Goal: Task Accomplishment & Management: Manage account settings

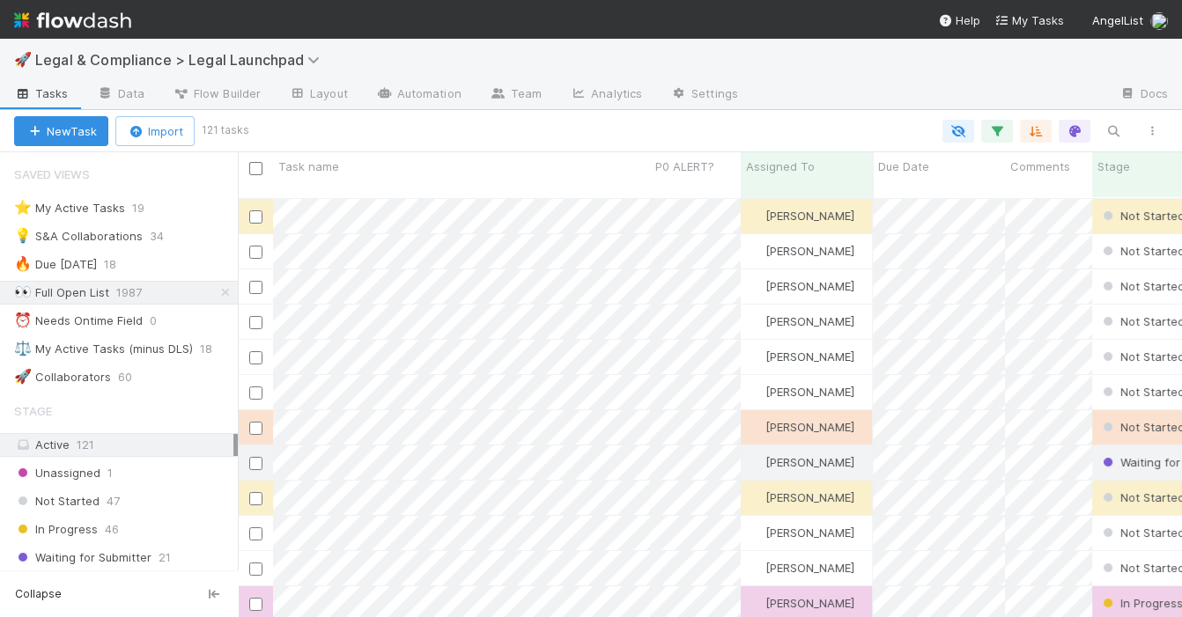
scroll to position [1, 1]
click at [199, 222] on div "⭐ My Active Tasks 19 💡 S&A Collaborations 34 🔥 Due [DATE] 18 👀 Full Open List 1…" at bounding box center [119, 292] width 238 height 193
click at [194, 214] on div "⭐ My Active Tasks 19" at bounding box center [126, 208] width 224 height 22
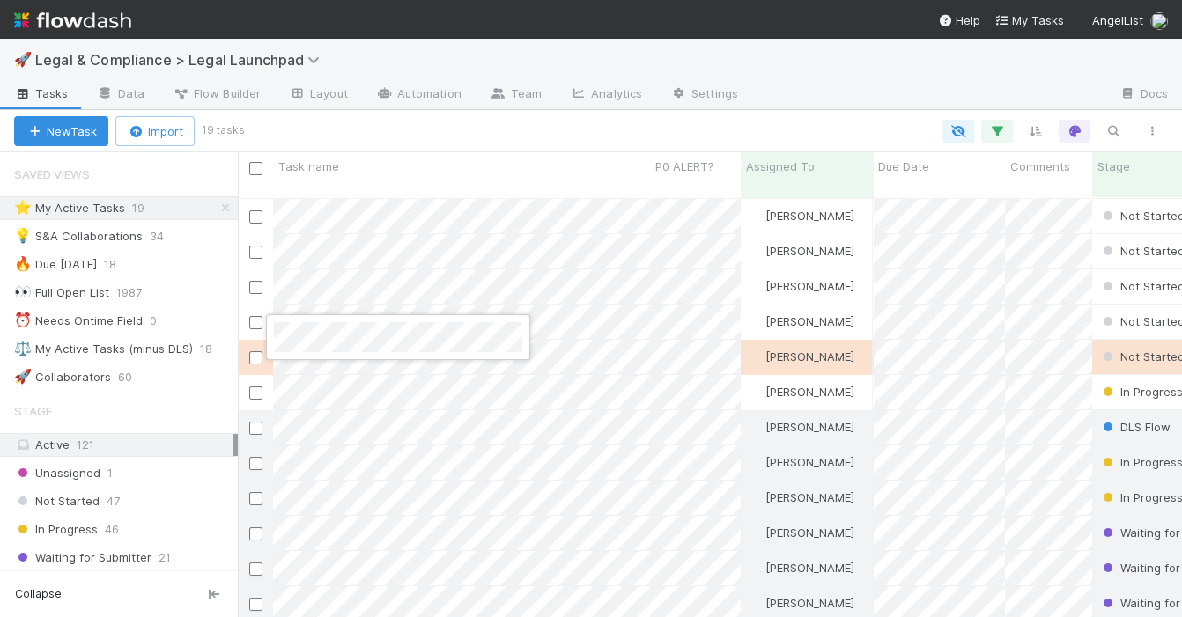
click at [387, 305] on div at bounding box center [591, 308] width 1182 height 617
click at [331, 268] on div at bounding box center [591, 308] width 1182 height 617
click at [336, 237] on div at bounding box center [591, 308] width 1182 height 617
click at [574, 240] on div at bounding box center [591, 308] width 1182 height 617
click at [622, 203] on div at bounding box center [591, 308] width 1182 height 617
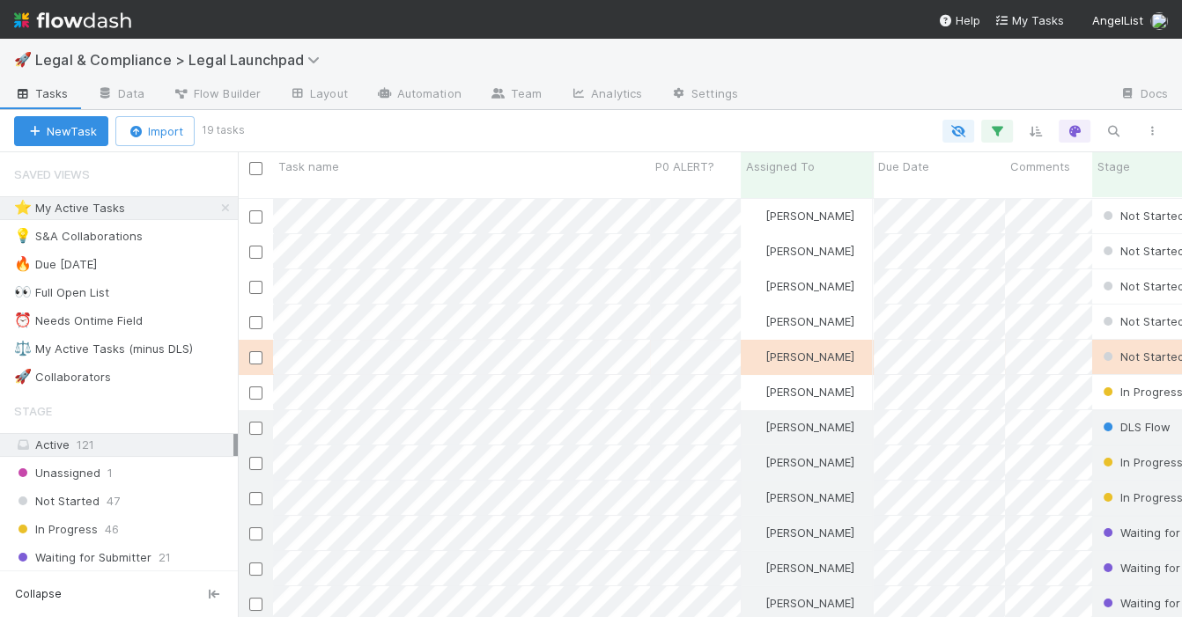
scroll to position [434, 943]
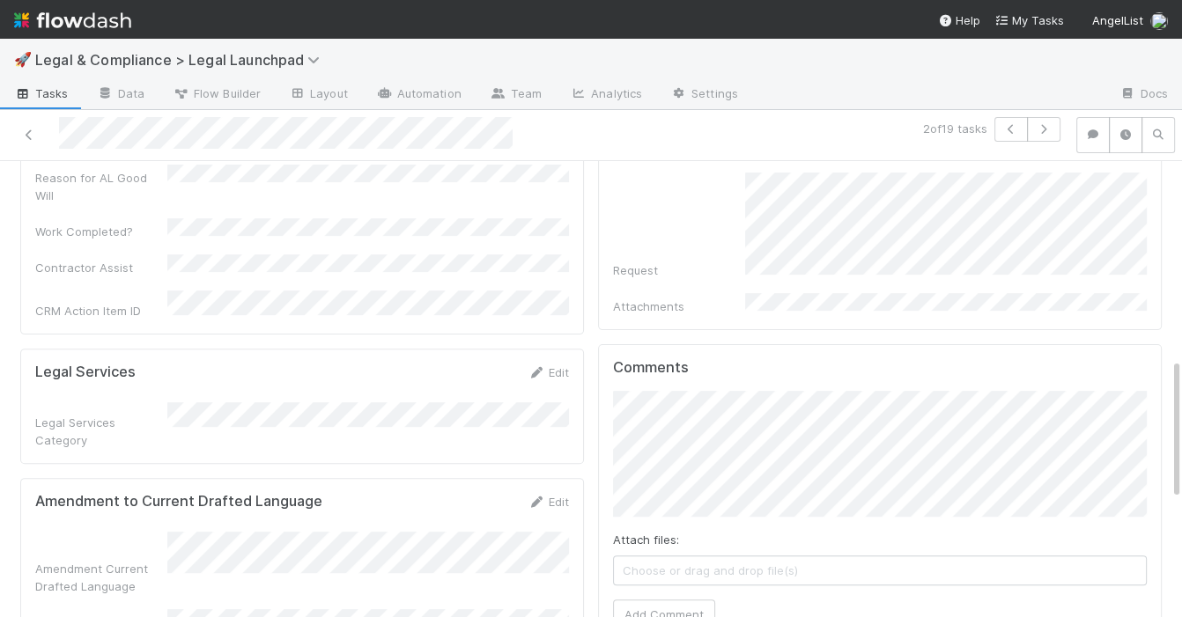
scroll to position [638, 0]
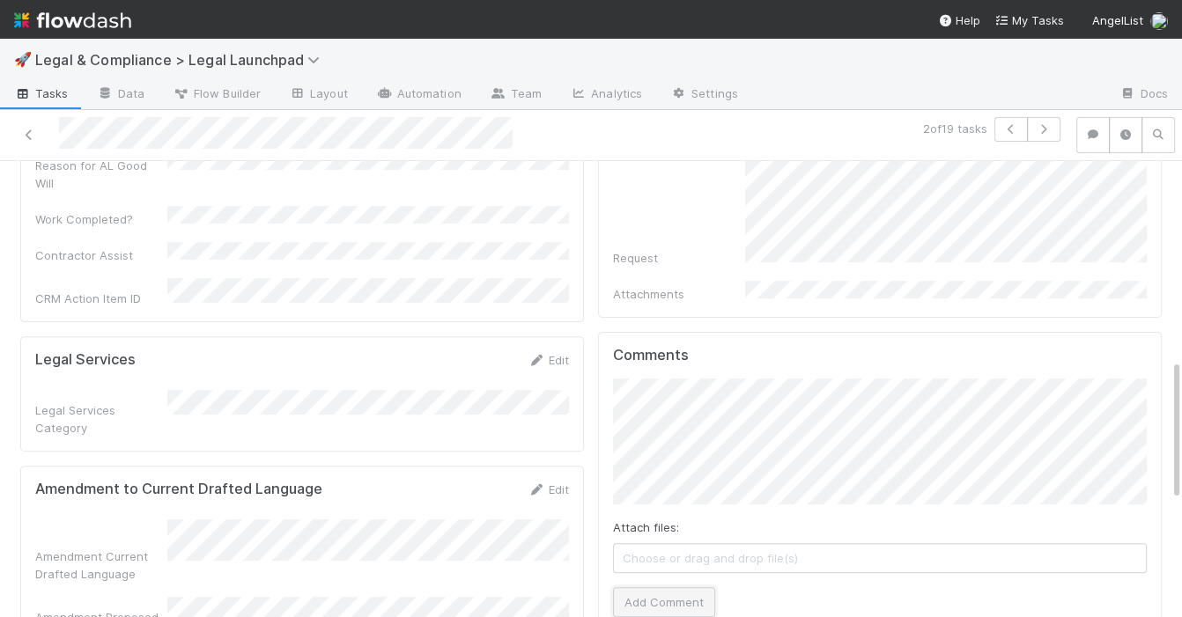
click at [660, 587] on button "Add Comment" at bounding box center [664, 602] width 102 height 30
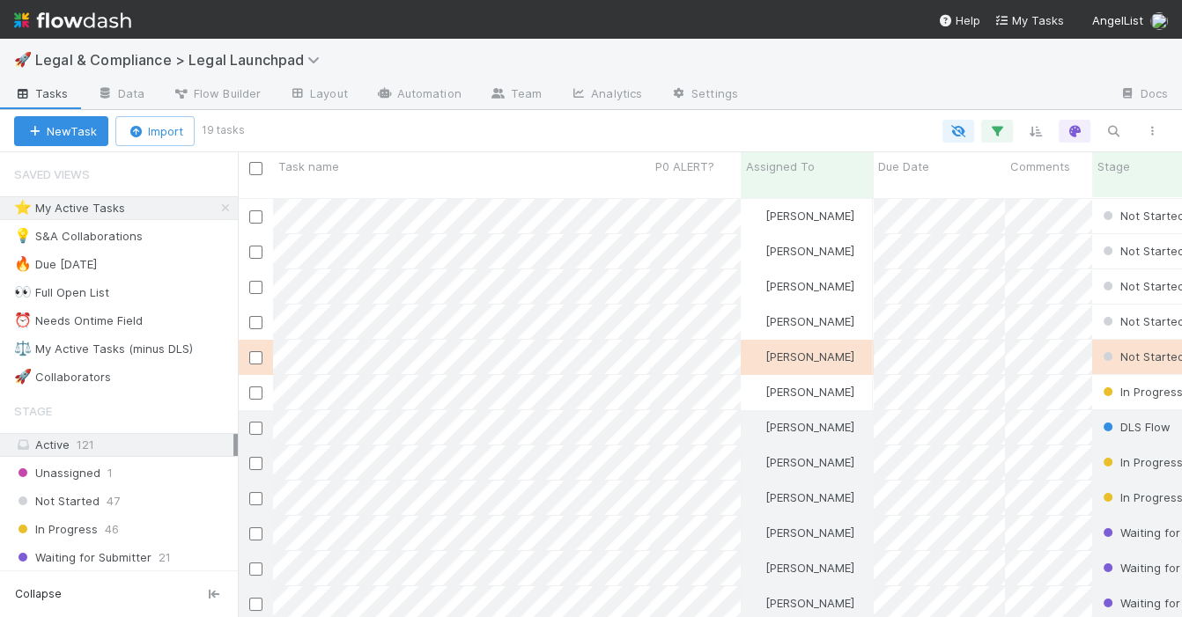
scroll to position [434, 943]
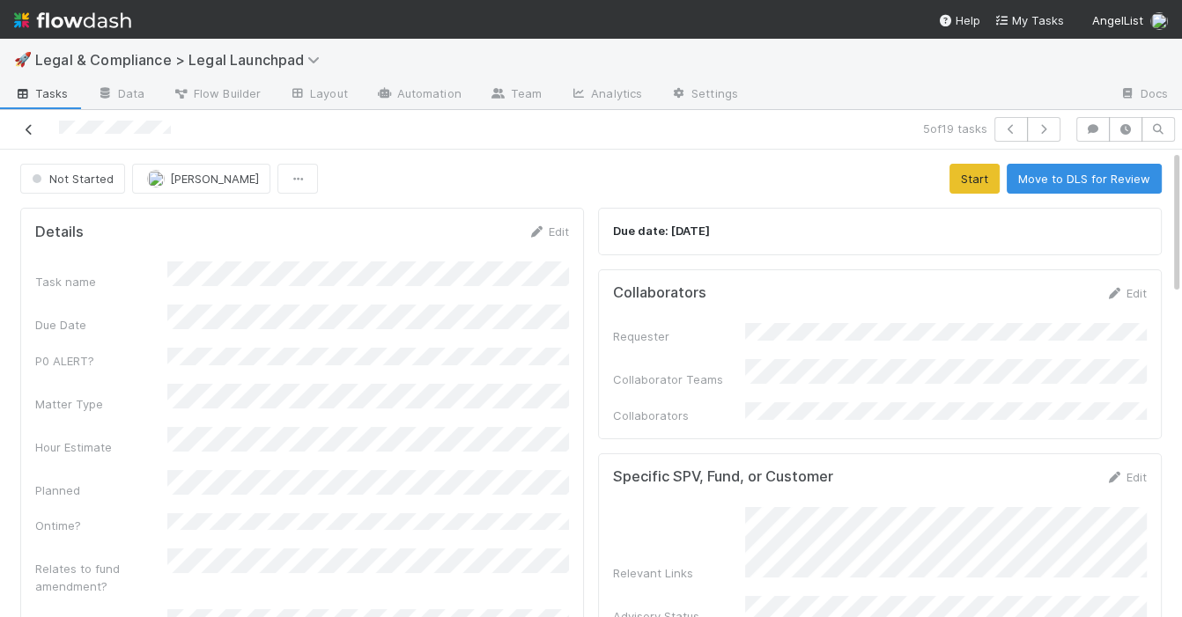
click at [29, 129] on icon at bounding box center [29, 129] width 18 height 11
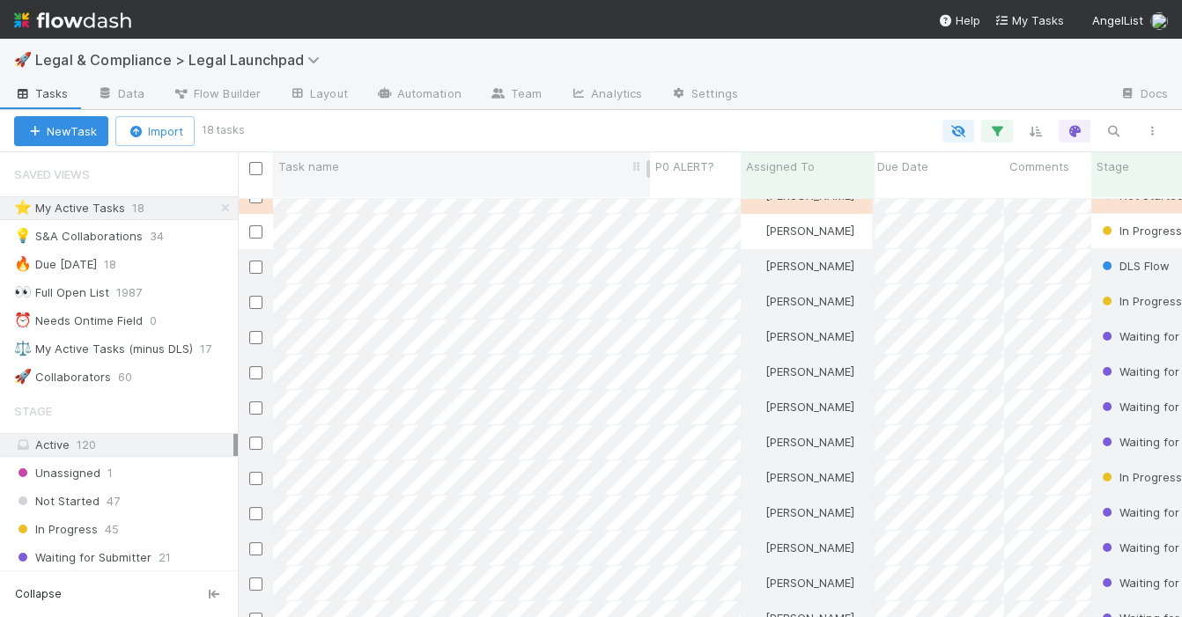
scroll to position [201, 1]
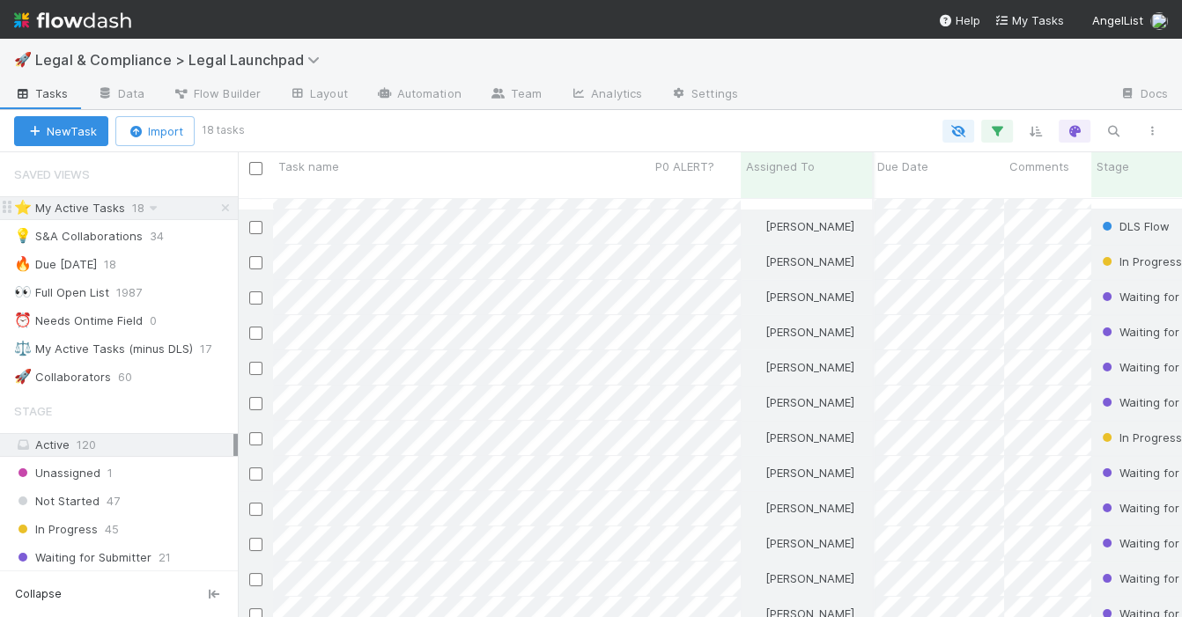
click at [195, 208] on div "⭐ My Active Tasks 18" at bounding box center [126, 208] width 224 height 22
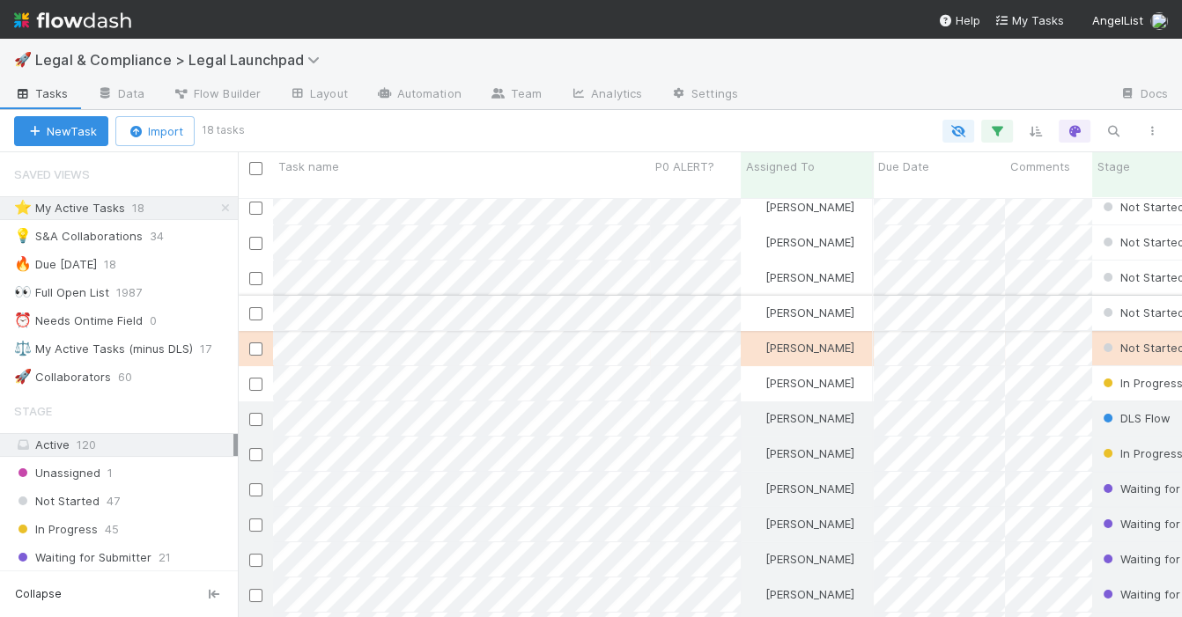
scroll to position [0, 0]
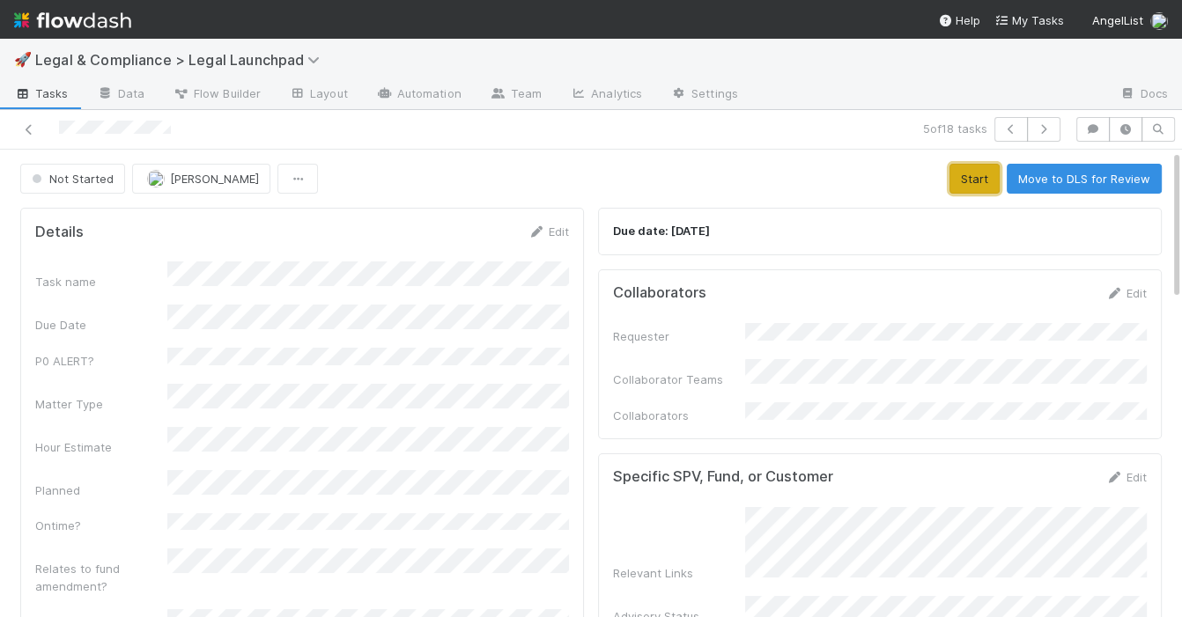
click at [968, 189] on button "Start" at bounding box center [974, 179] width 50 height 30
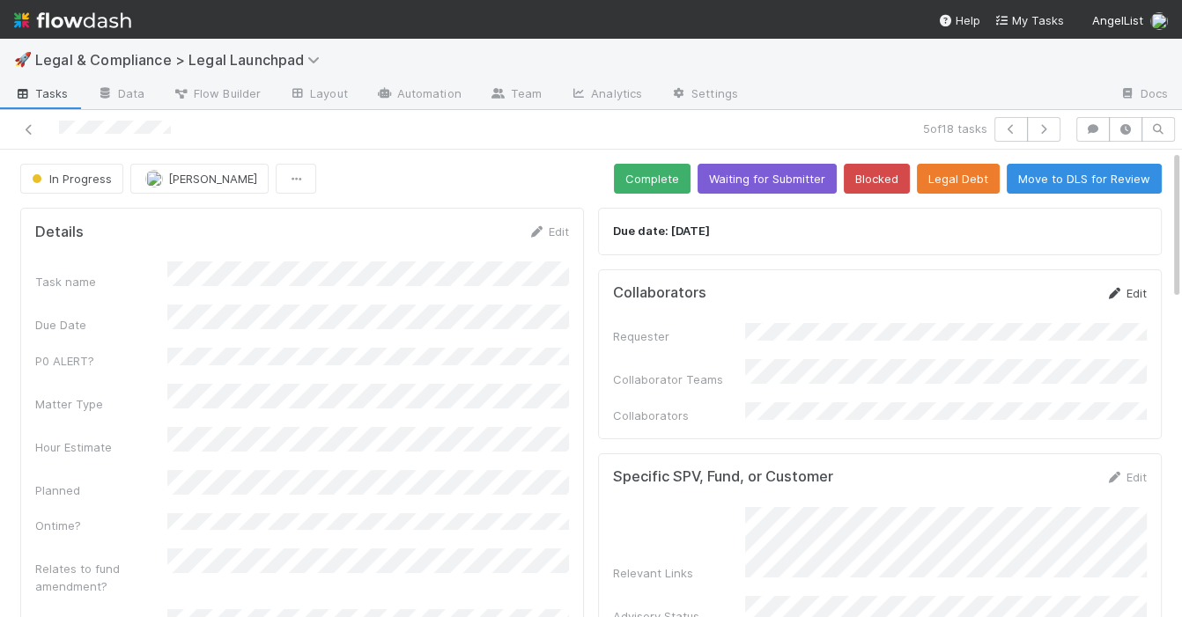
click at [1124, 293] on link "Edit" at bounding box center [1125, 293] width 41 height 14
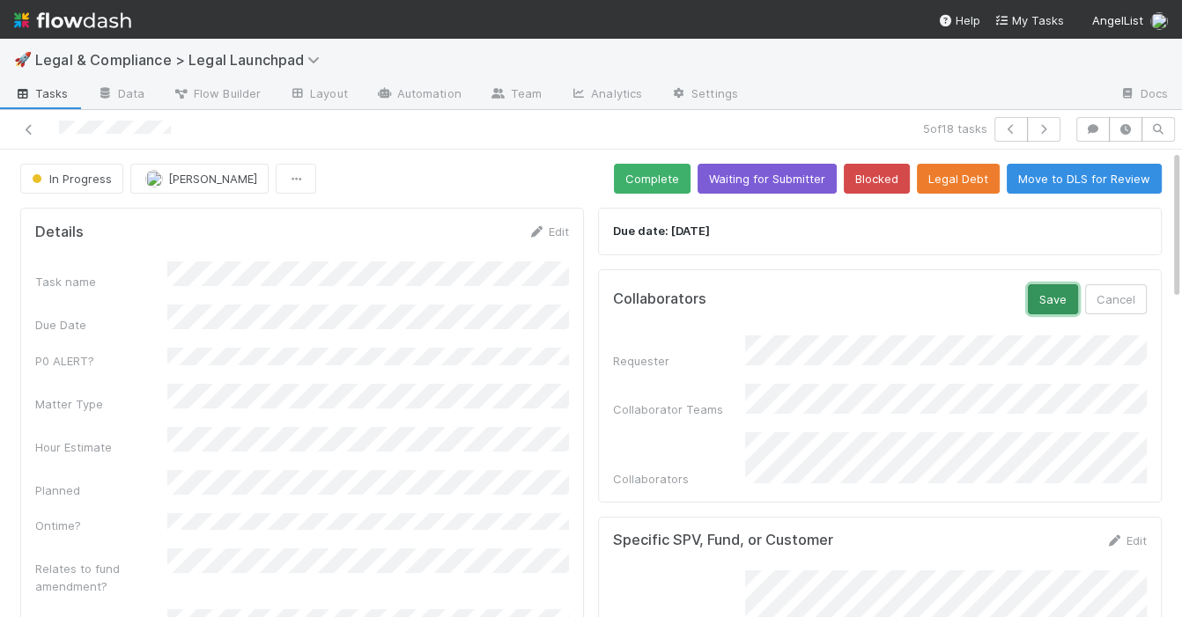
click at [1043, 299] on button "Save" at bounding box center [1053, 299] width 50 height 30
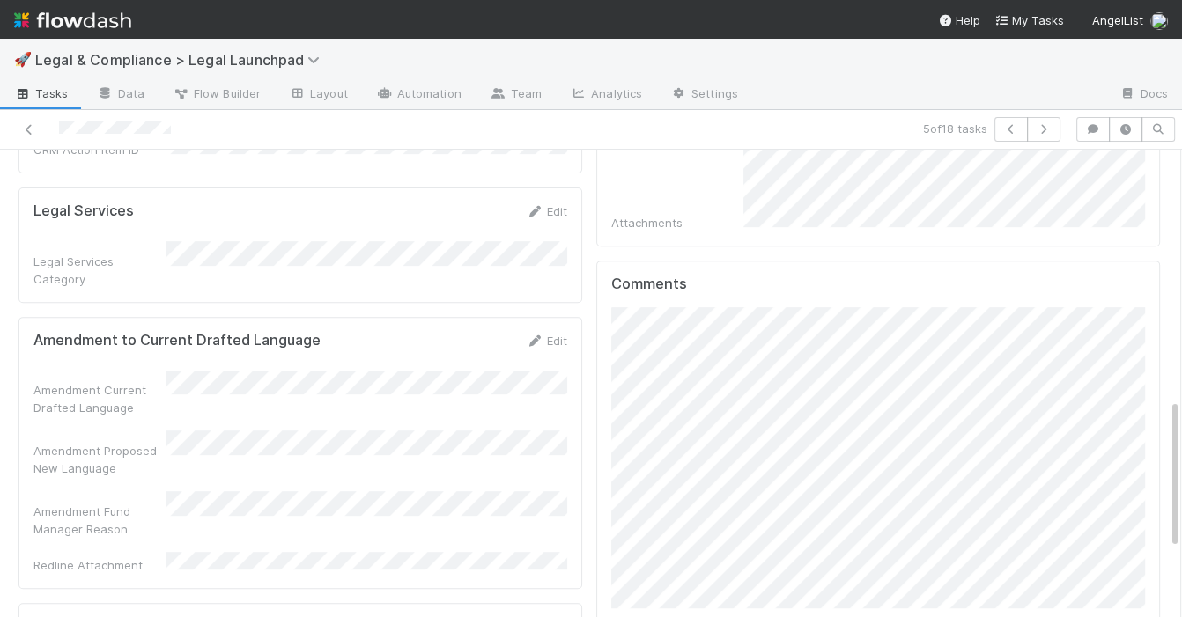
scroll to position [778, 0]
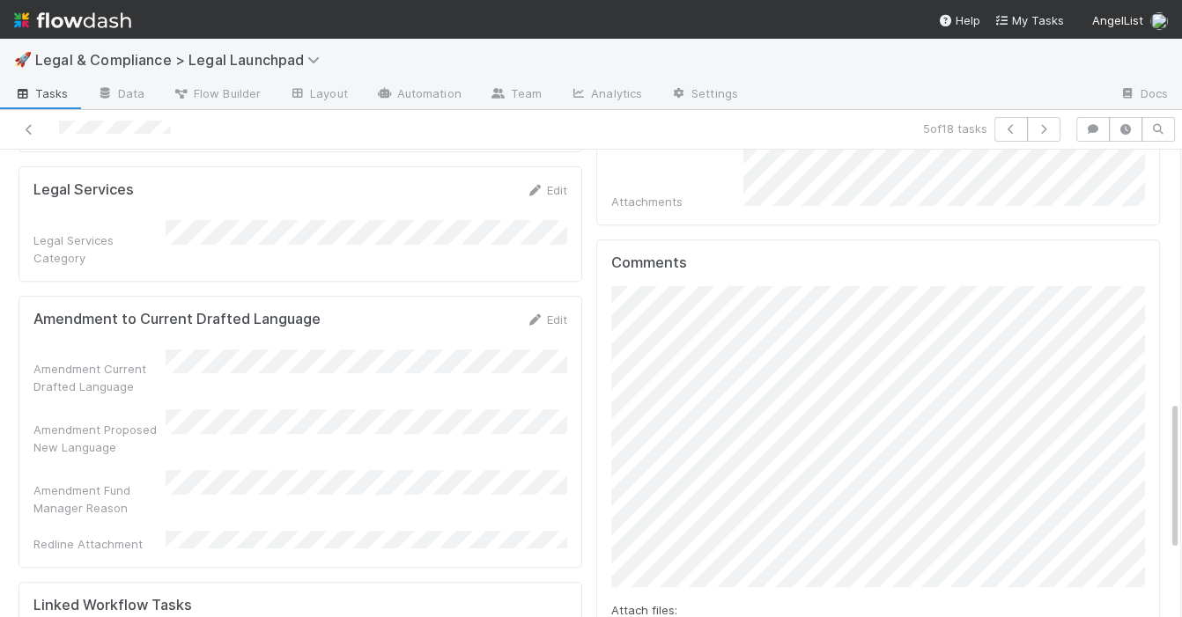
click at [607, 457] on div "Comments Attach files: Choose or drag and drop file(s) Add Comment" at bounding box center [878, 481] width 564 height 483
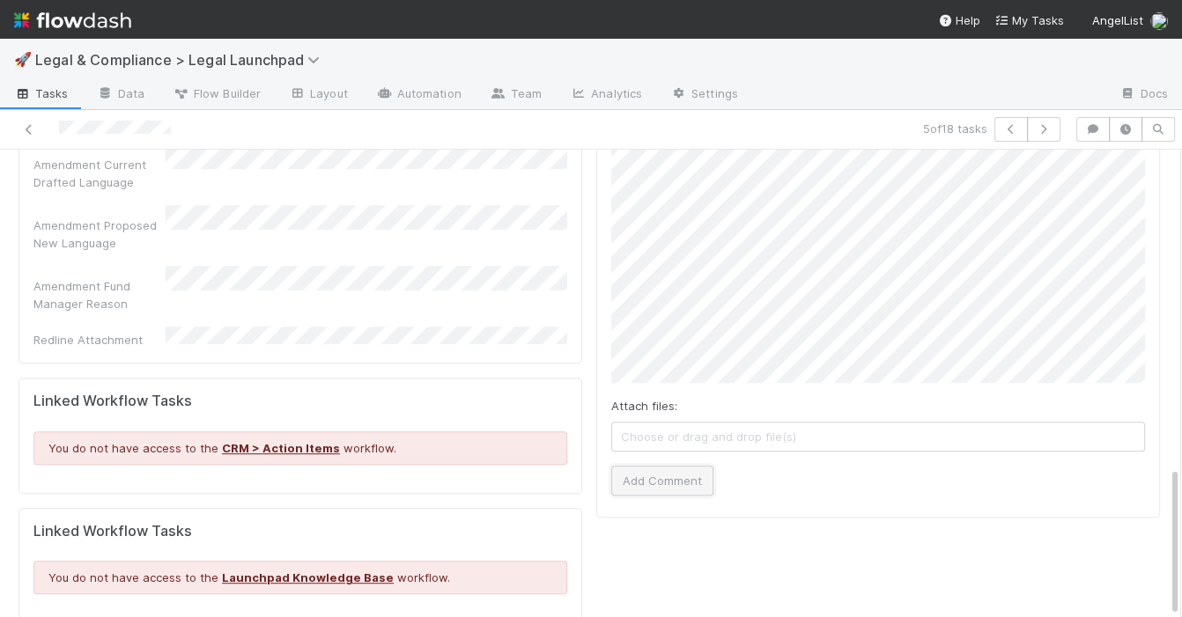
click at [668, 466] on button "Add Comment" at bounding box center [662, 481] width 102 height 30
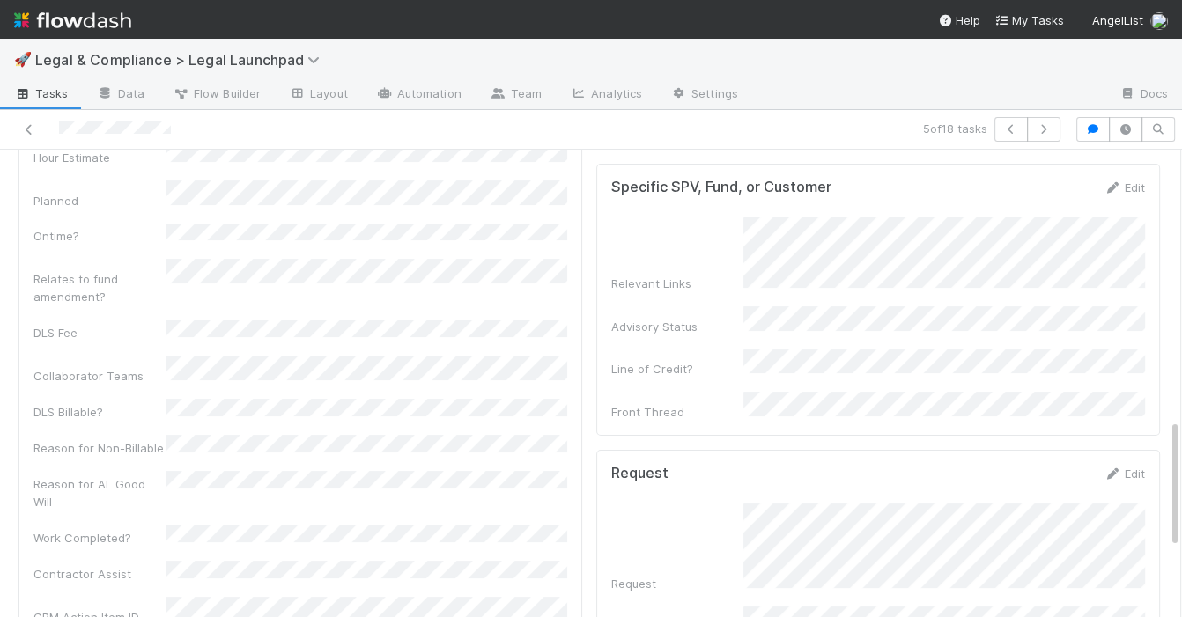
scroll to position [0, 0]
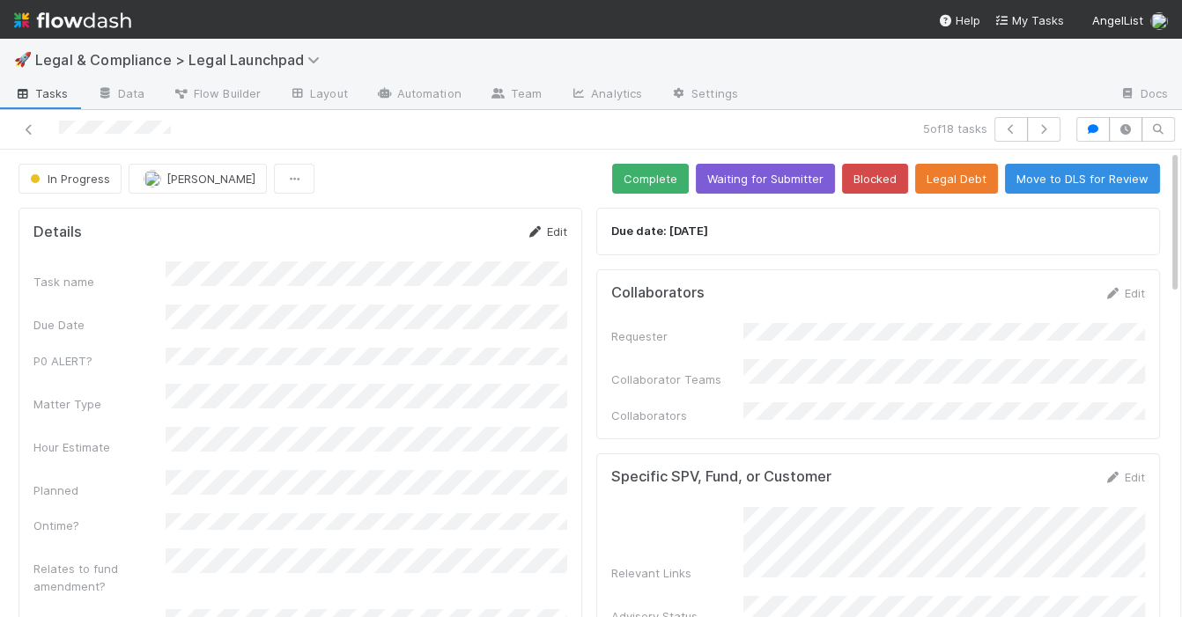
click at [560, 235] on link "Edit" at bounding box center [546, 232] width 41 height 14
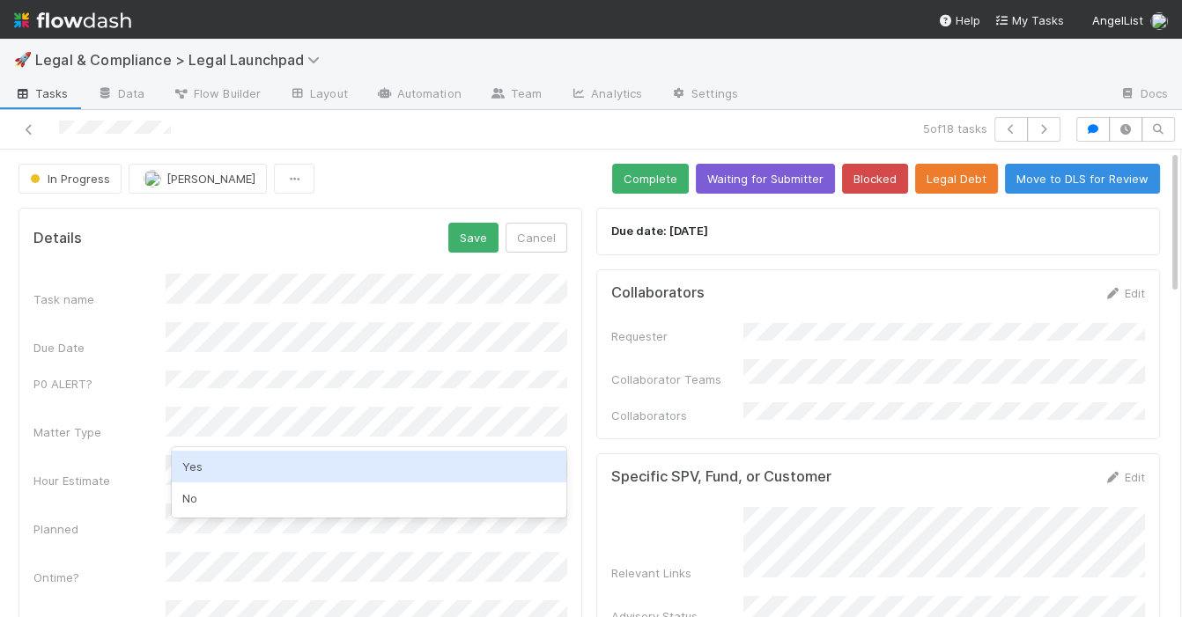
click at [277, 477] on div "Yes" at bounding box center [369, 467] width 395 height 32
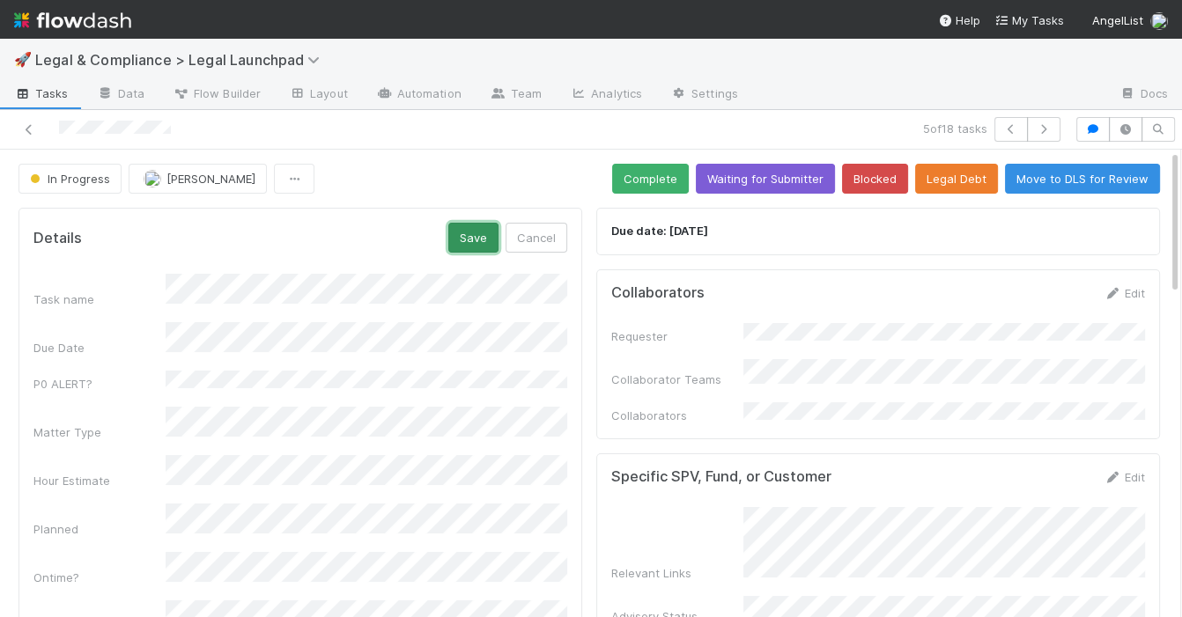
click at [465, 243] on button "Save" at bounding box center [473, 238] width 50 height 30
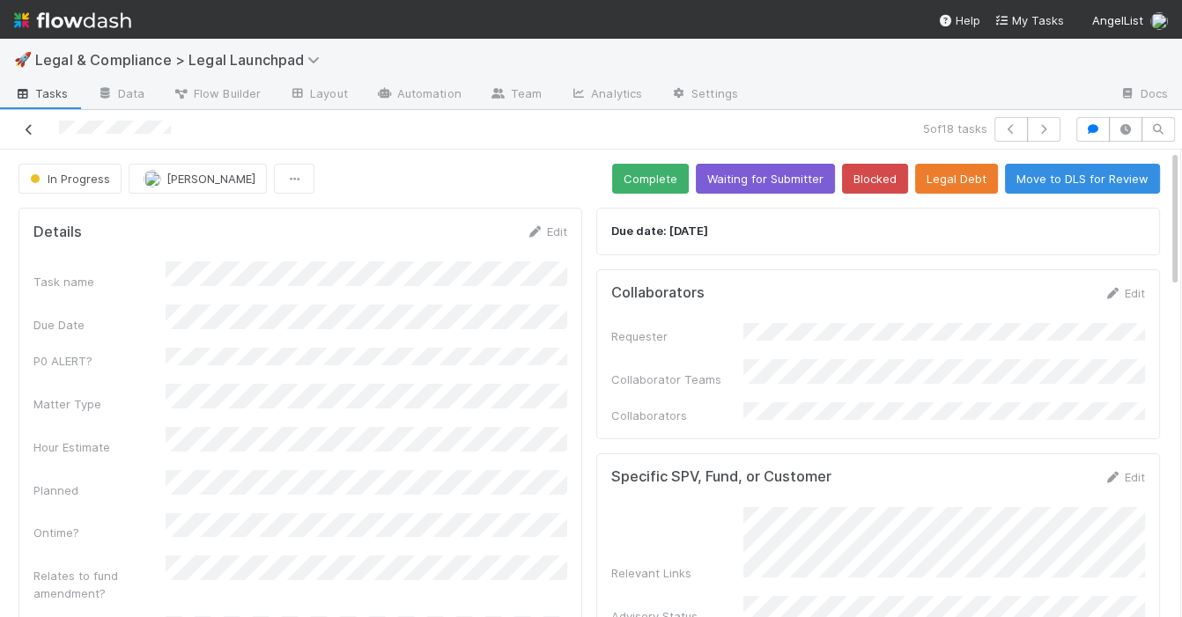
click at [30, 132] on icon at bounding box center [29, 129] width 18 height 11
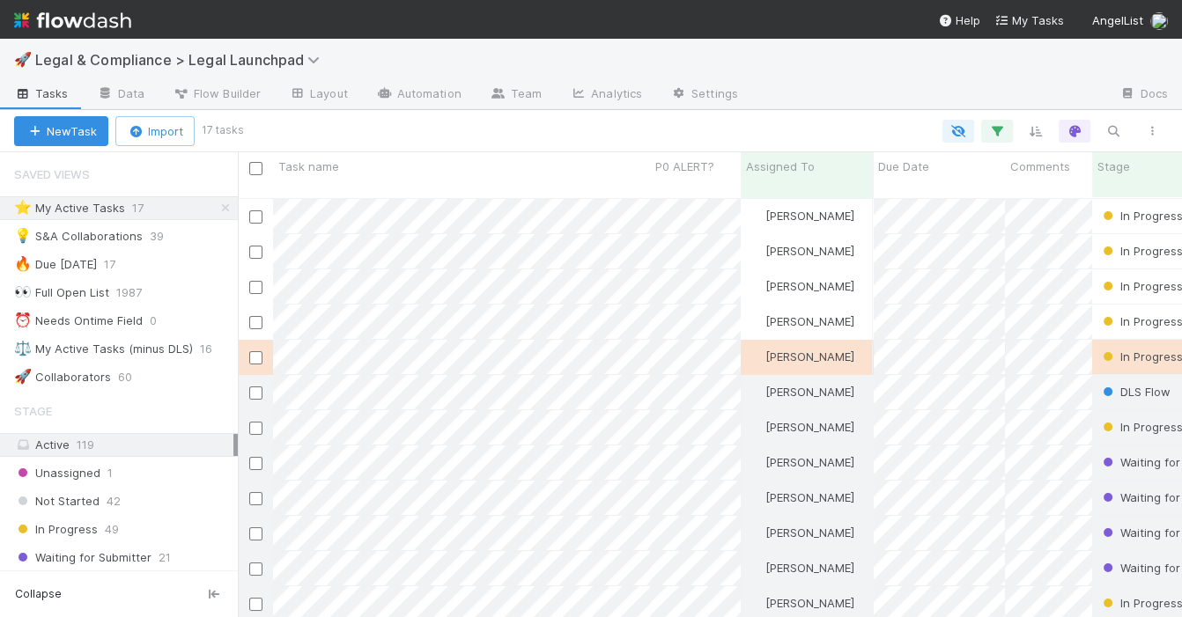
scroll to position [1, 1]
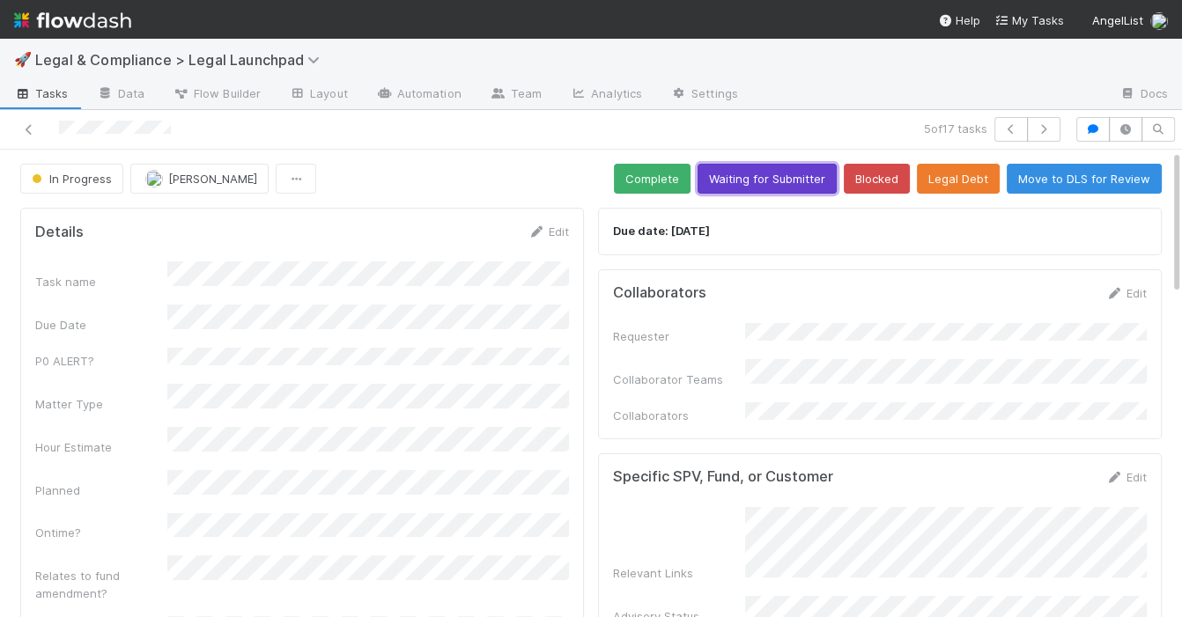
click at [771, 187] on button "Waiting for Submitter" at bounding box center [766, 179] width 139 height 30
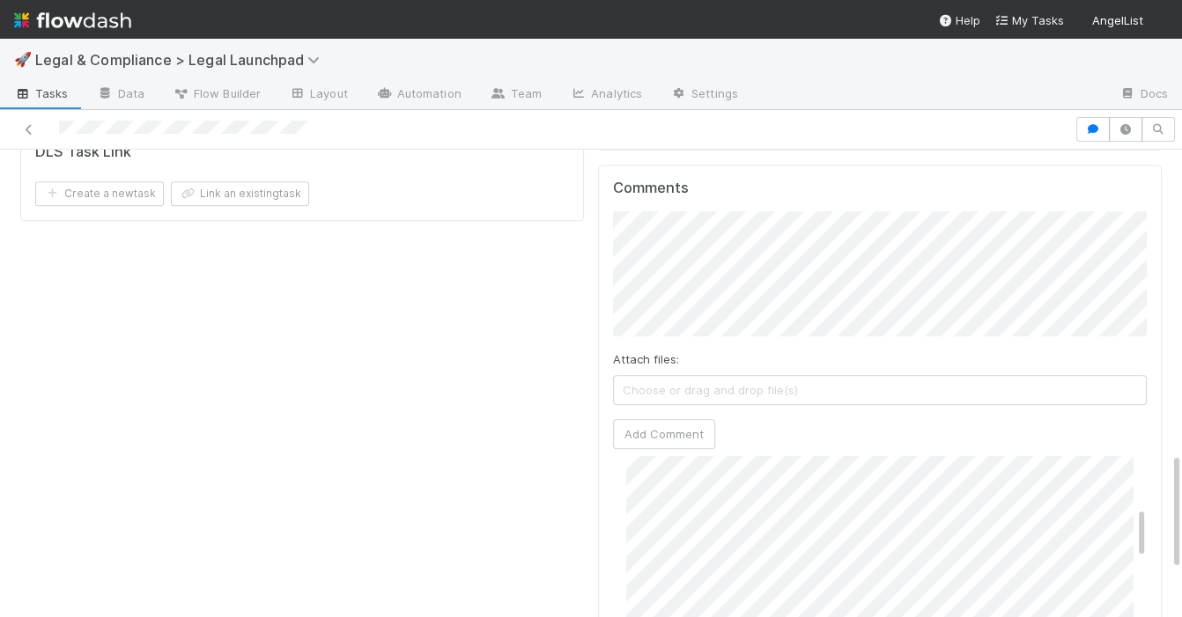
scroll to position [332, 0]
click at [668, 419] on button "Add Comment" at bounding box center [664, 434] width 102 height 30
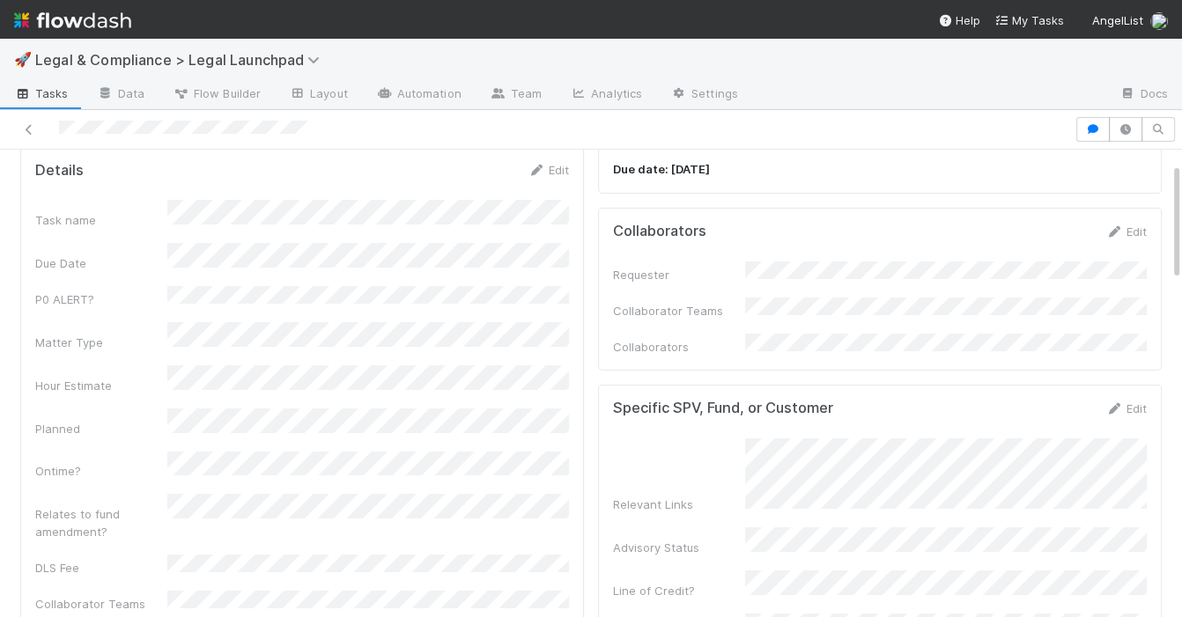
scroll to position [0, 0]
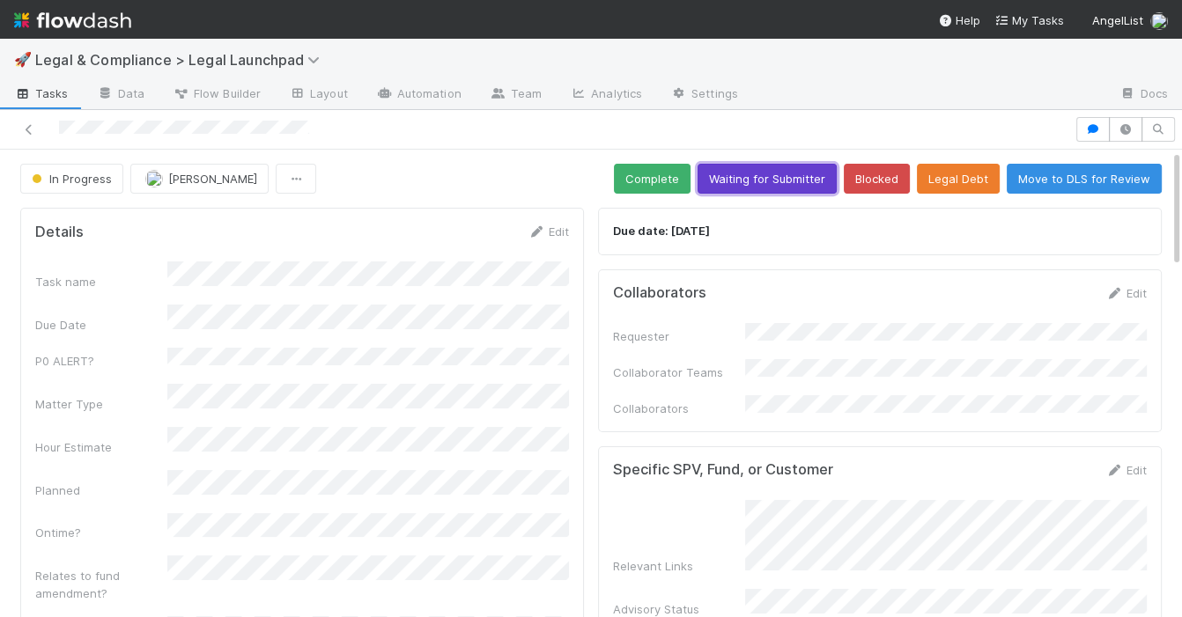
click at [759, 181] on button "Waiting for Submitter" at bounding box center [766, 179] width 139 height 30
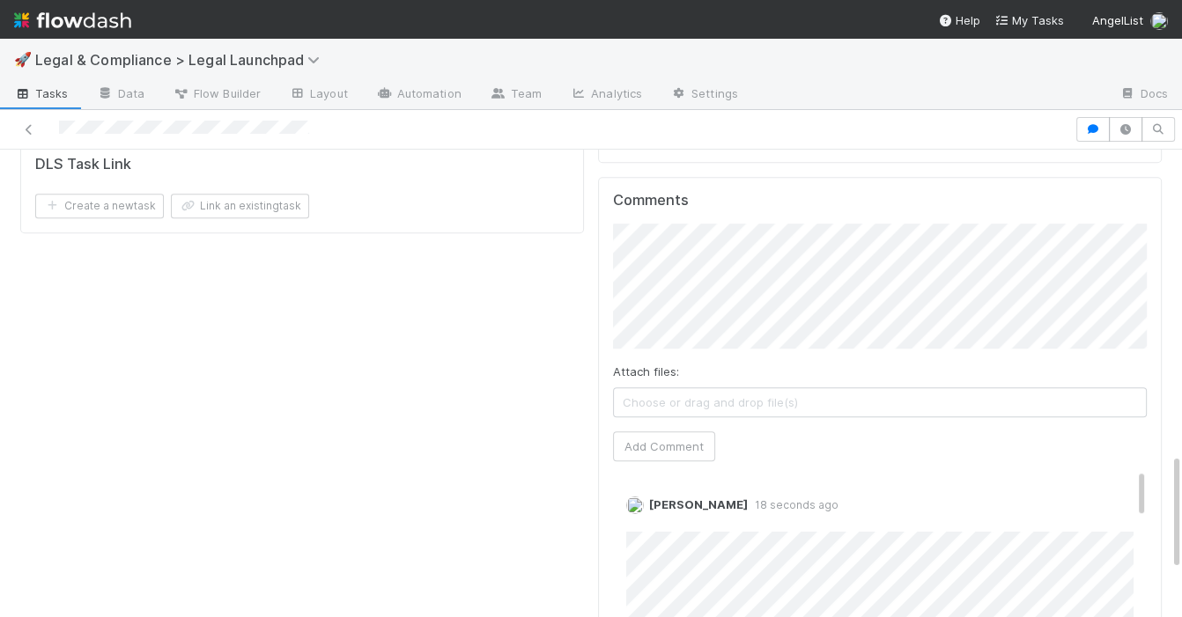
scroll to position [1220, 0]
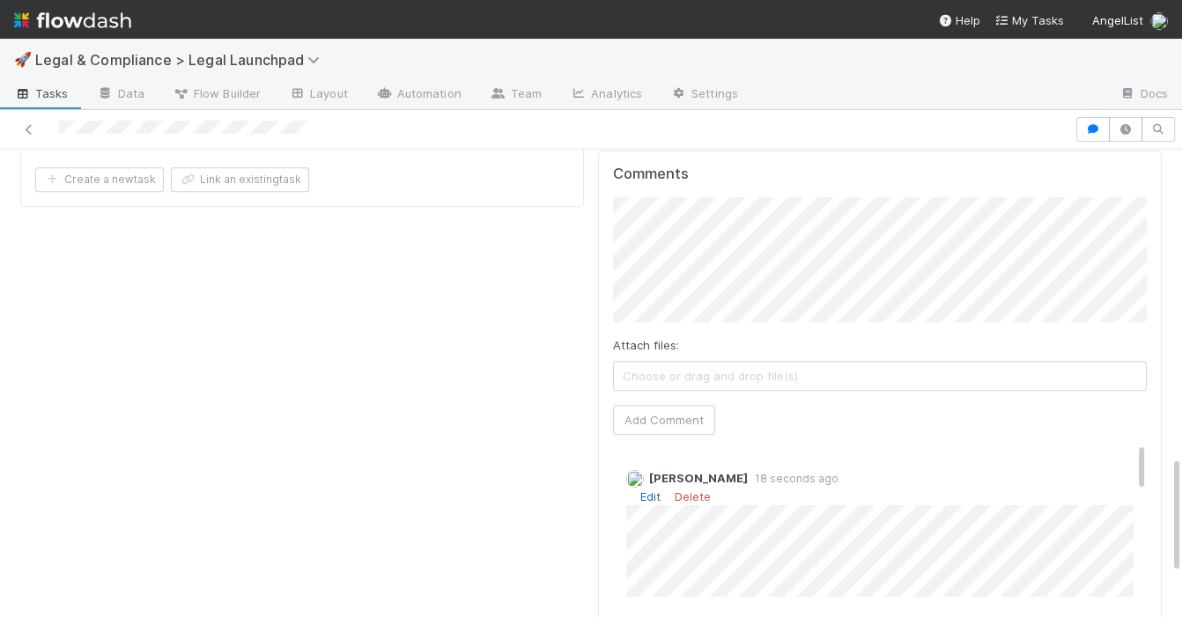
click at [651, 490] on link "Edit" at bounding box center [650, 497] width 20 height 14
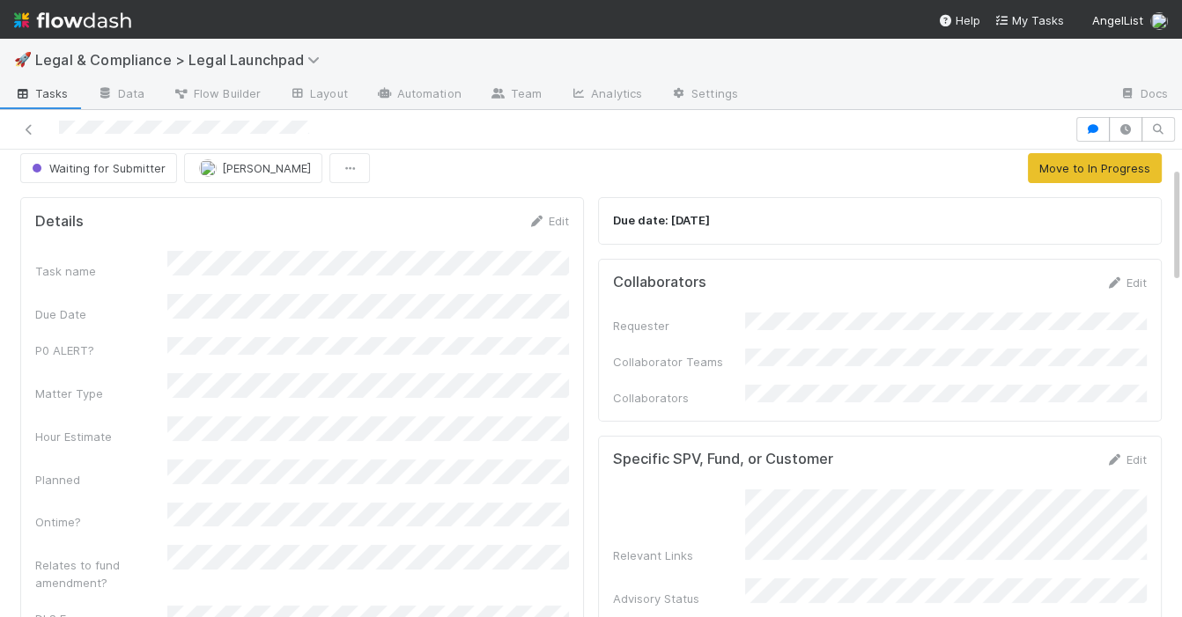
scroll to position [0, 0]
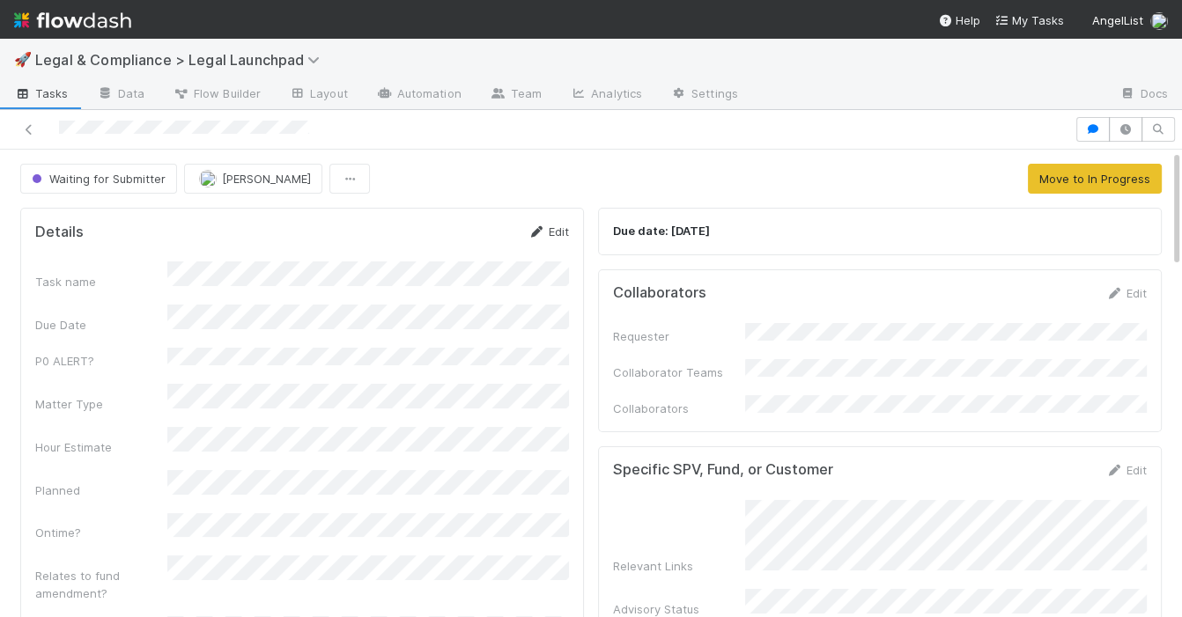
click at [554, 231] on link "Edit" at bounding box center [547, 232] width 41 height 14
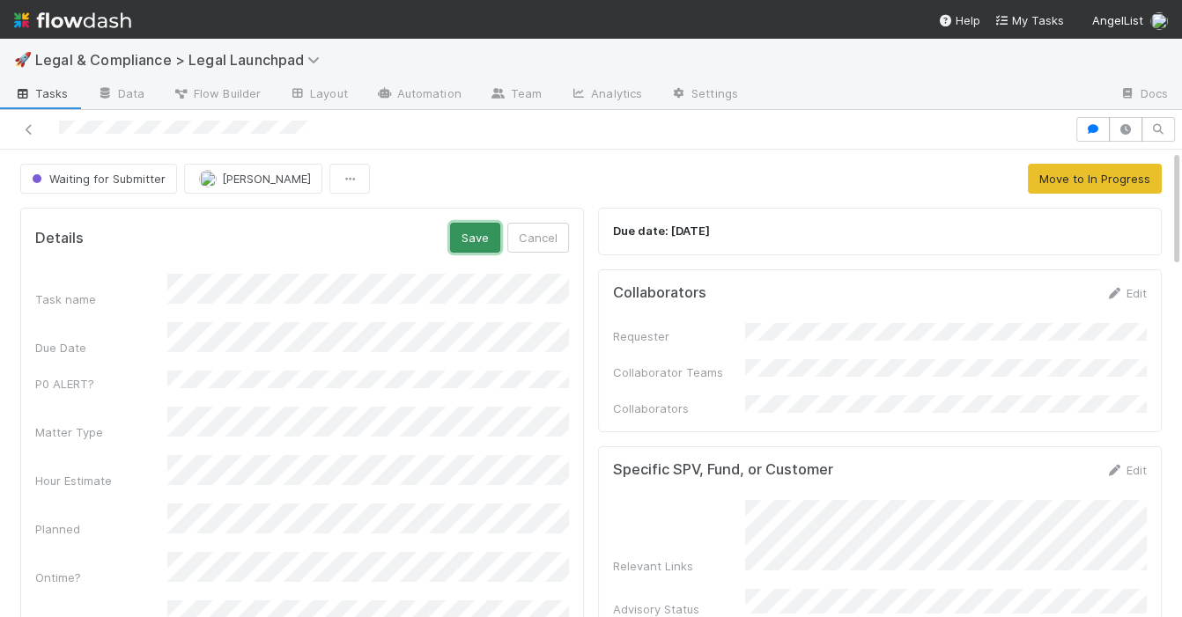
click at [470, 241] on button "Save" at bounding box center [475, 238] width 50 height 30
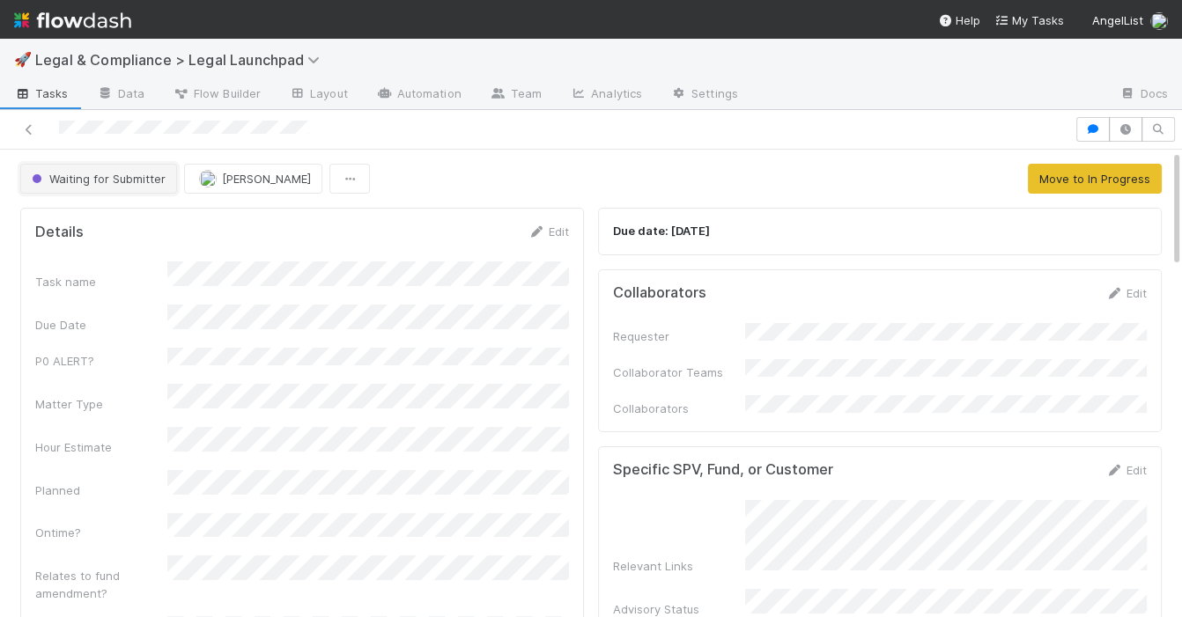
click at [127, 185] on button "Waiting for Submitter" at bounding box center [98, 179] width 157 height 30
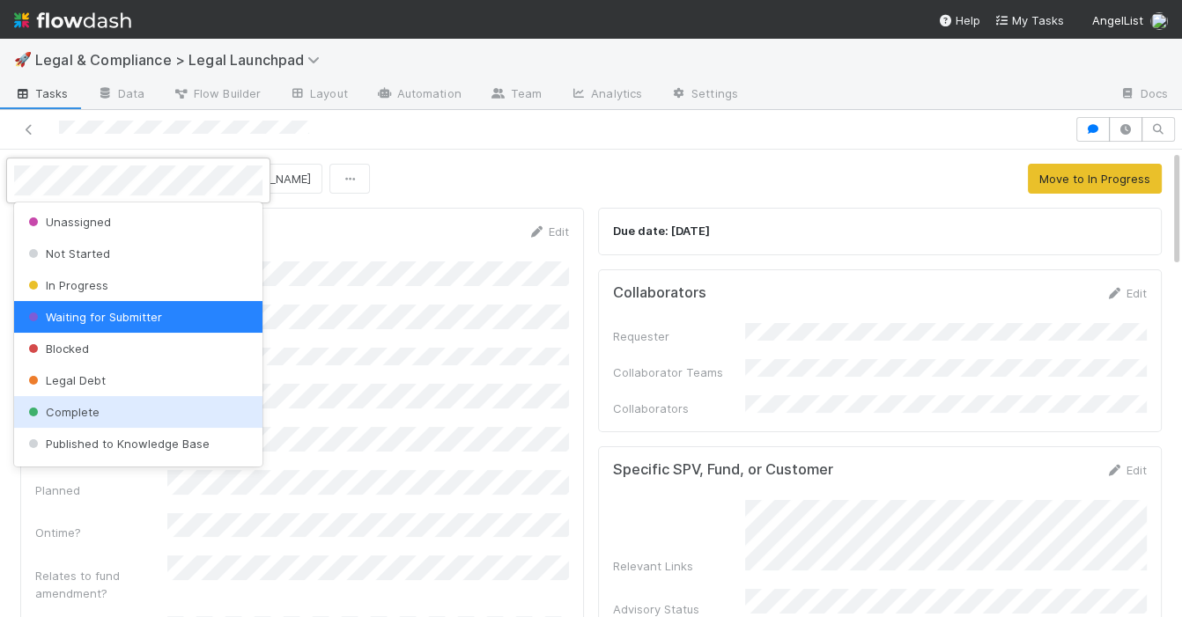
click at [71, 413] on span "Complete" at bounding box center [62, 412] width 75 height 14
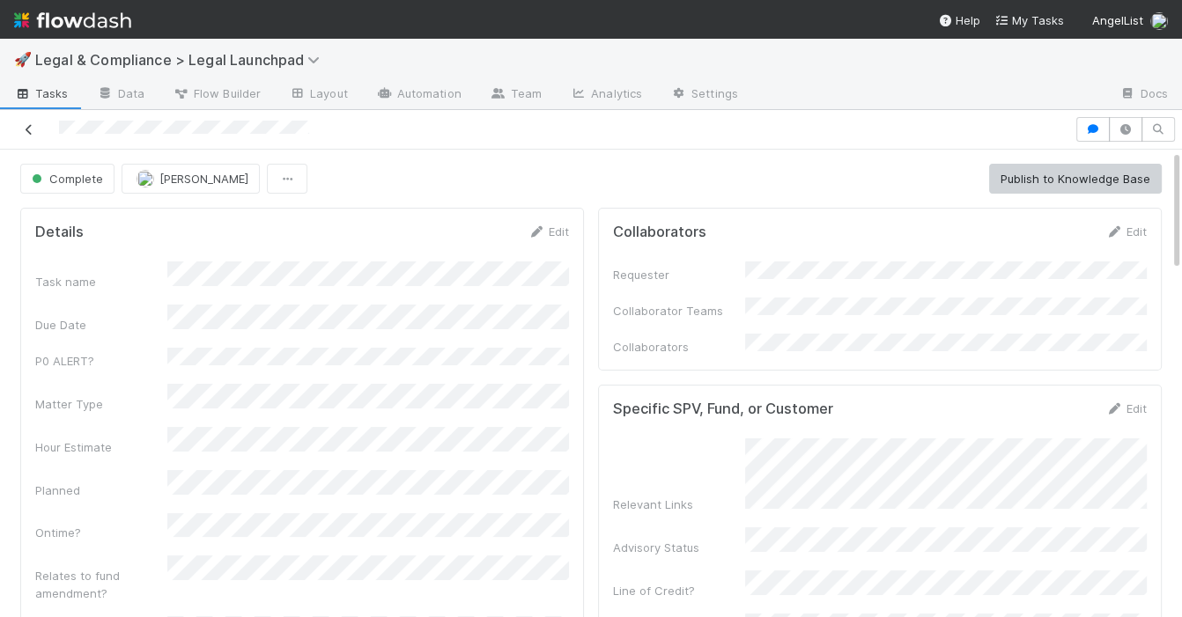
click at [31, 134] on icon at bounding box center [29, 129] width 18 height 11
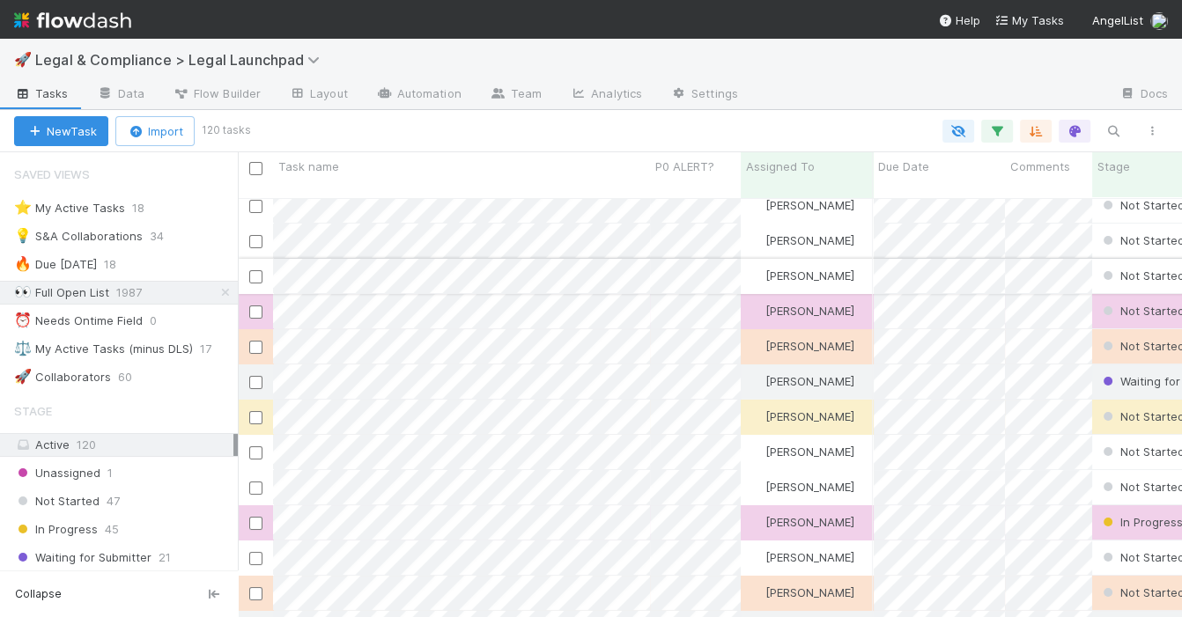
scroll to position [82, 0]
click at [198, 205] on div "⭐ My Active Tasks 18" at bounding box center [126, 208] width 224 height 22
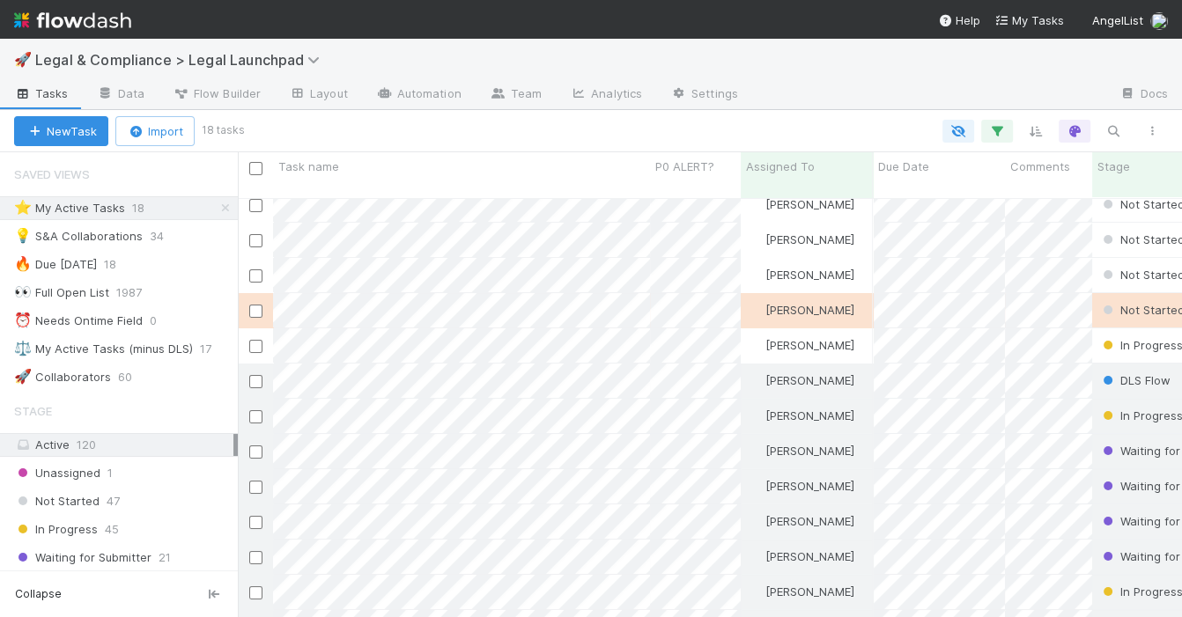
scroll to position [45, 0]
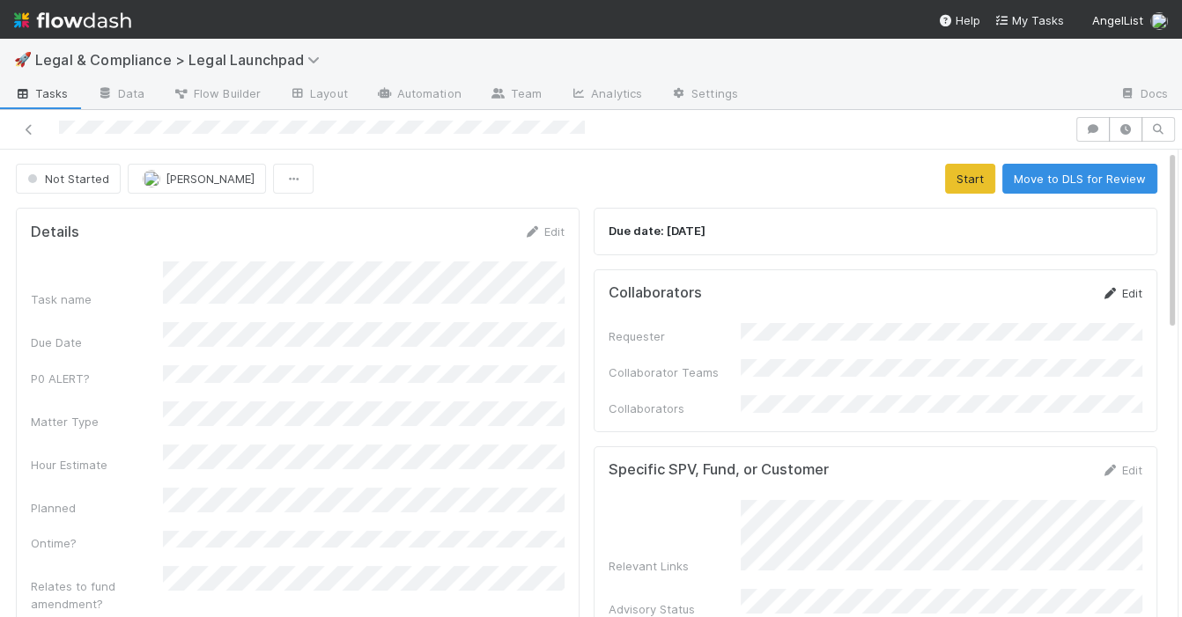
click at [1120, 294] on link "Edit" at bounding box center [1121, 293] width 41 height 14
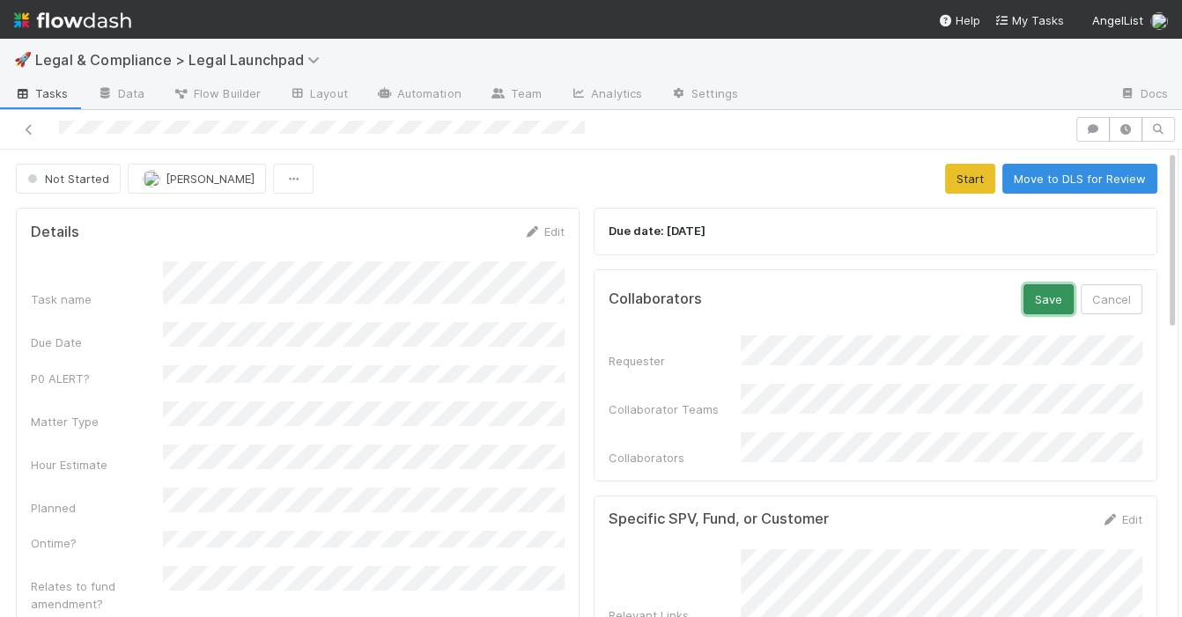
click at [1051, 299] on button "Save" at bounding box center [1048, 299] width 50 height 30
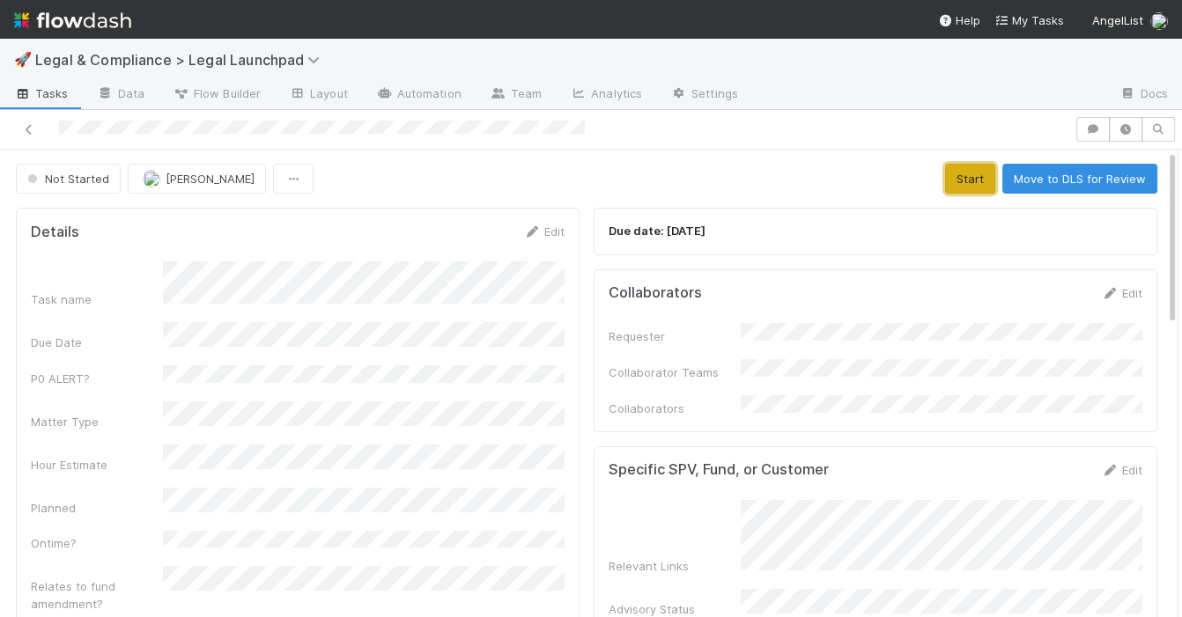
click at [977, 181] on button "Start" at bounding box center [970, 179] width 50 height 30
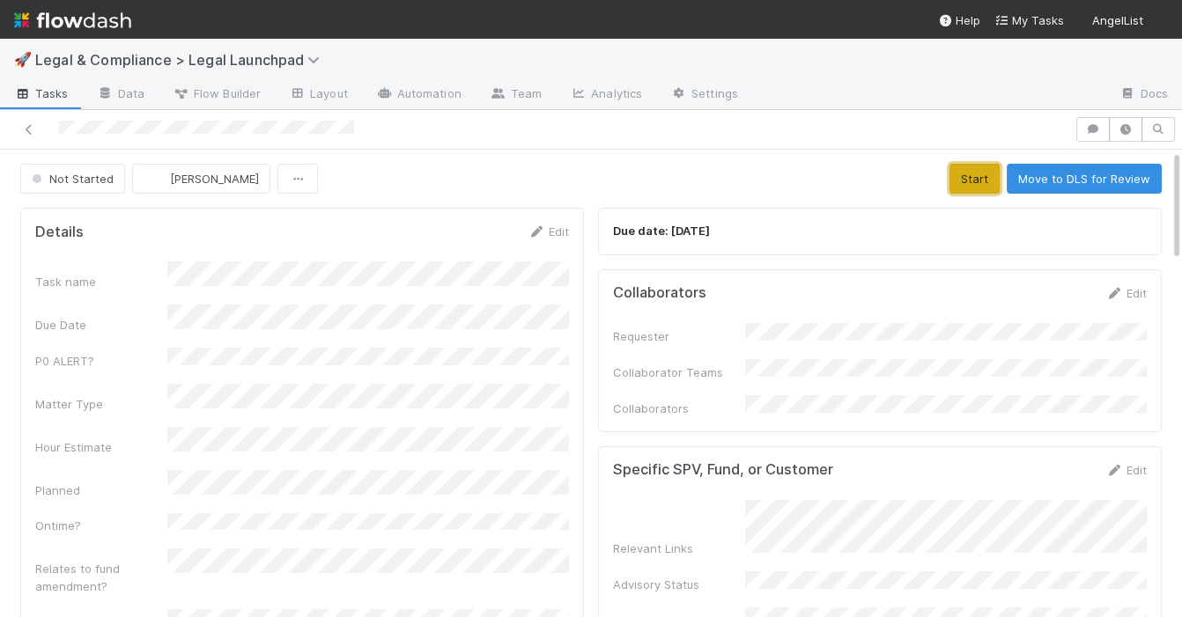
click at [978, 184] on button "Start" at bounding box center [974, 179] width 50 height 30
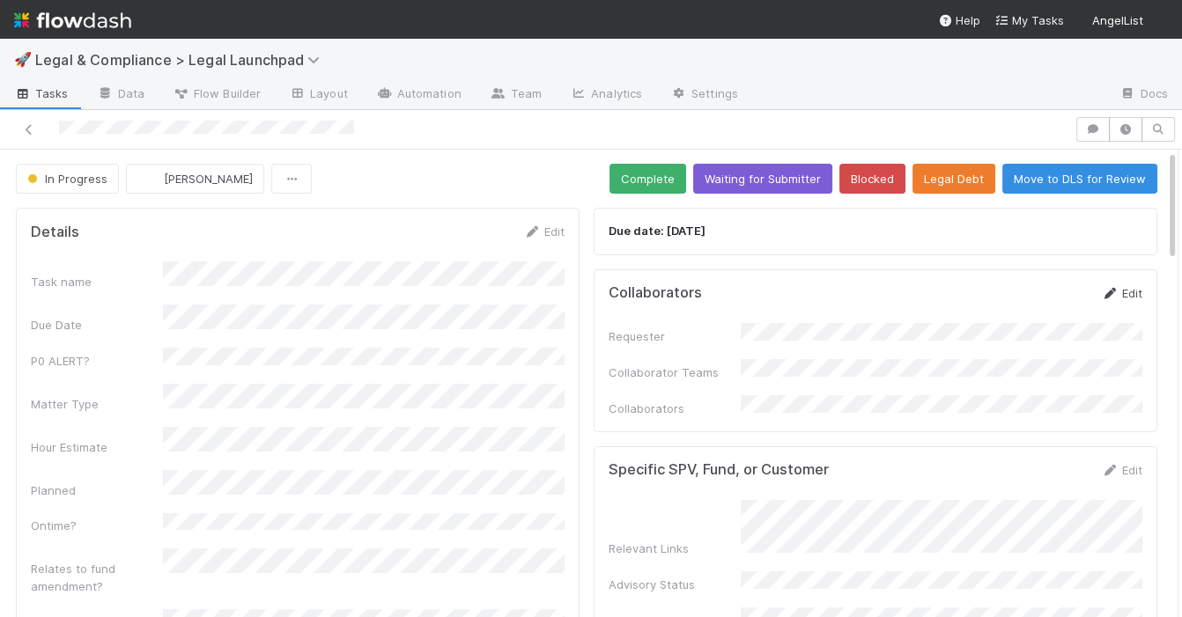
click at [1129, 286] on link "Edit" at bounding box center [1121, 293] width 41 height 14
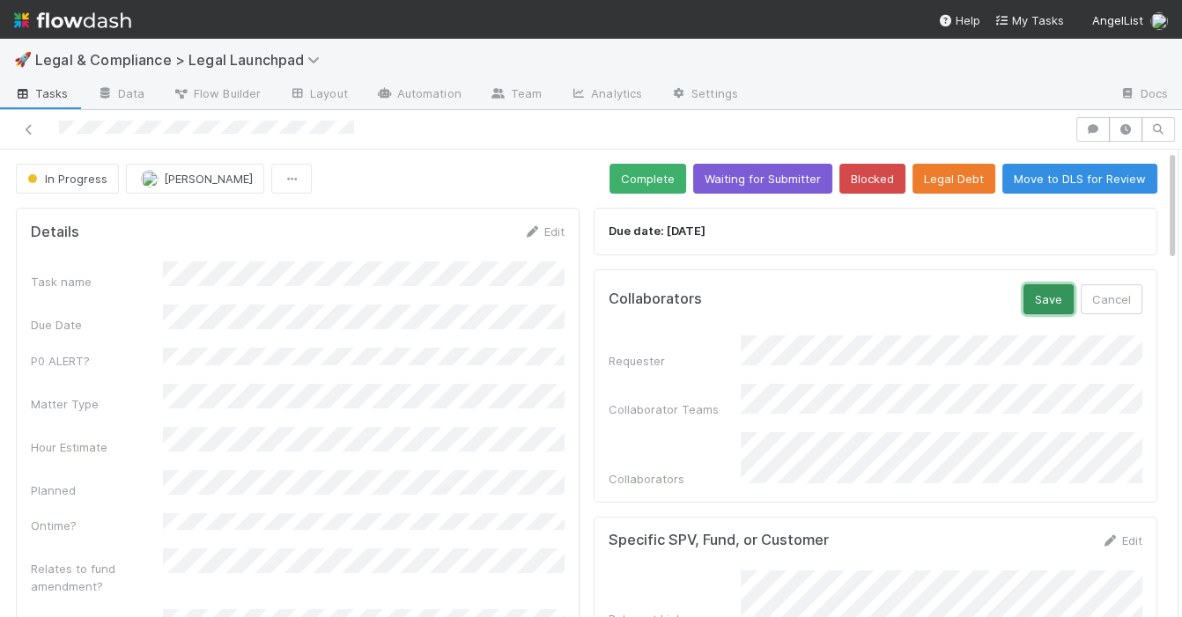
click at [1043, 301] on button "Save" at bounding box center [1048, 299] width 50 height 30
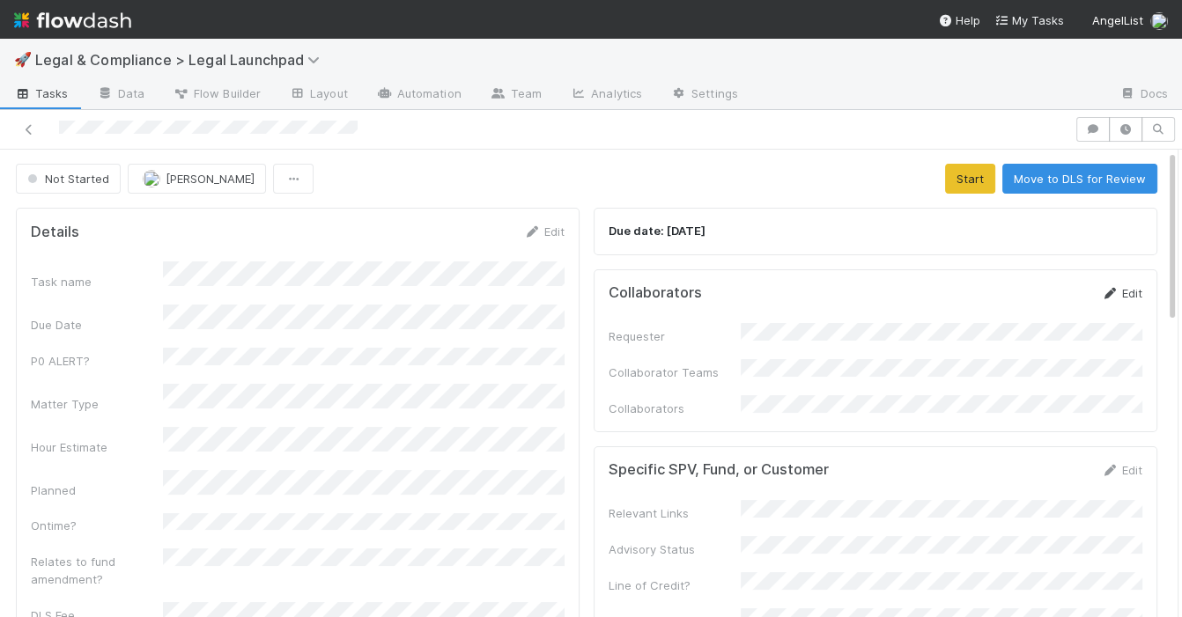
click at [1138, 291] on link "Edit" at bounding box center [1121, 293] width 41 height 14
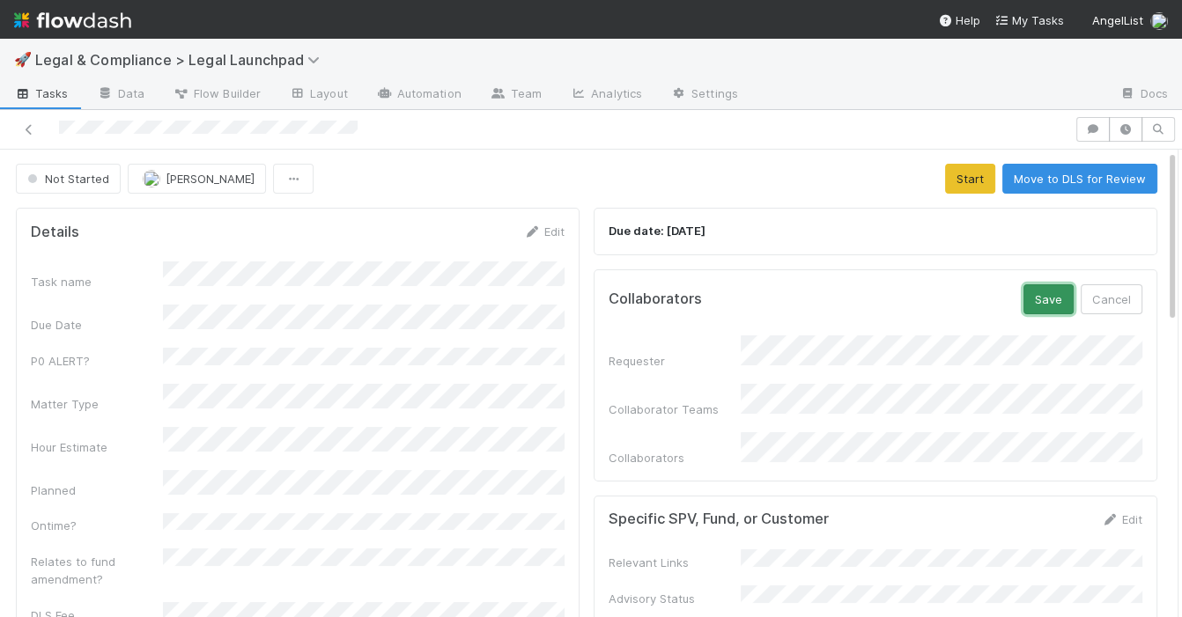
click at [1039, 312] on button "Save" at bounding box center [1048, 299] width 50 height 30
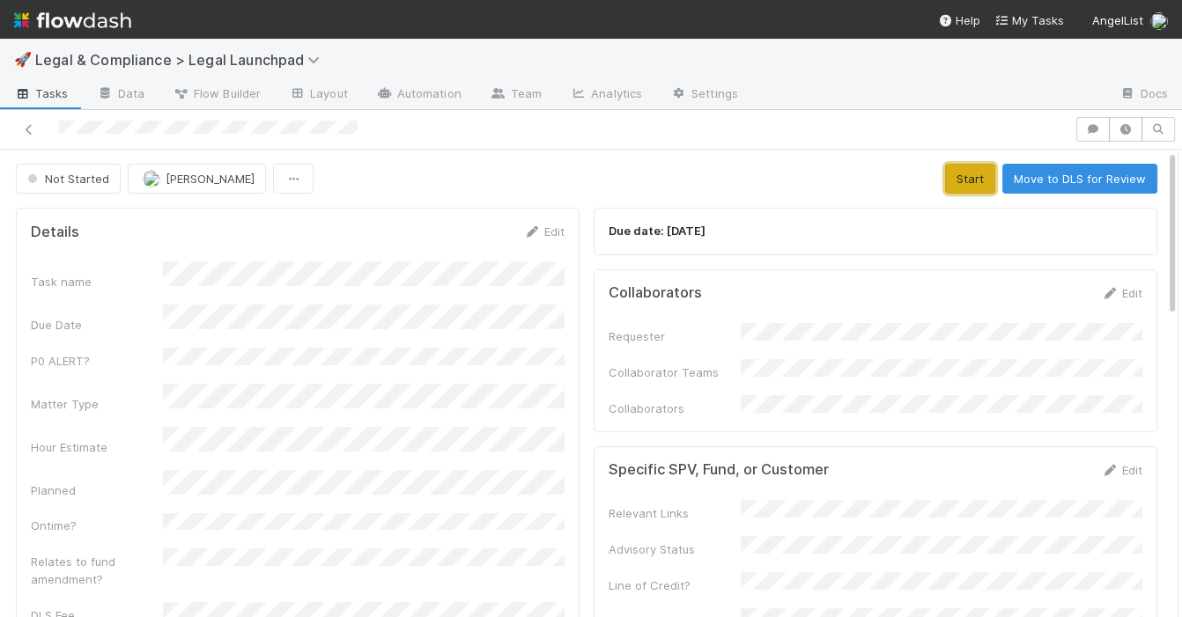
click at [965, 182] on button "Start" at bounding box center [970, 179] width 50 height 30
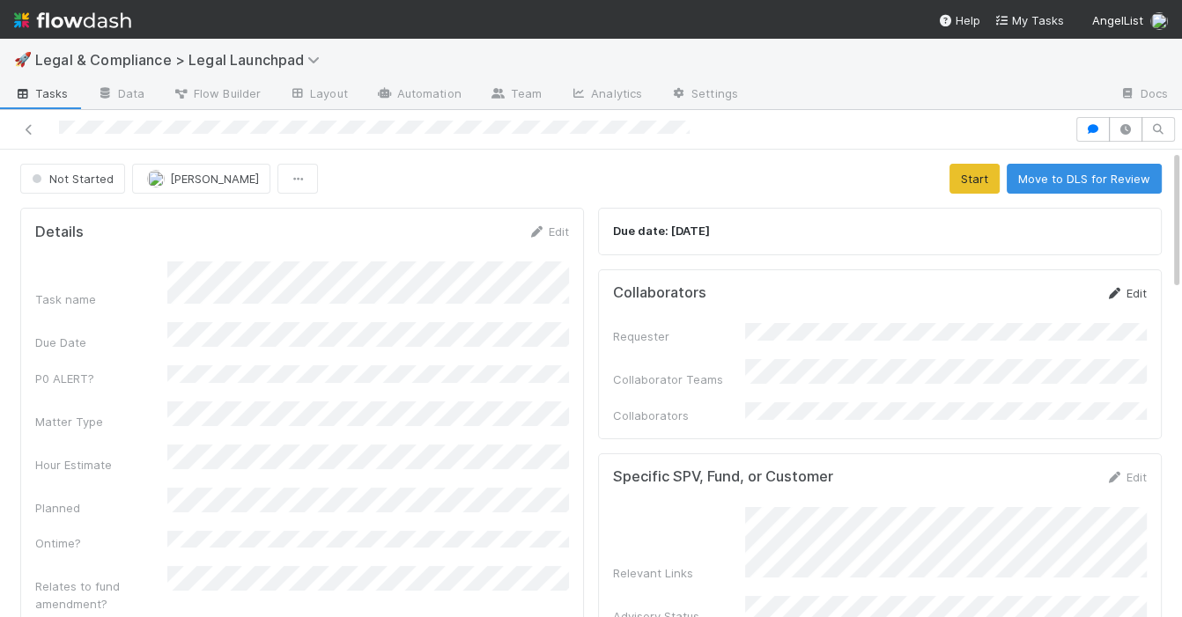
click at [1138, 291] on link "Edit" at bounding box center [1125, 293] width 41 height 14
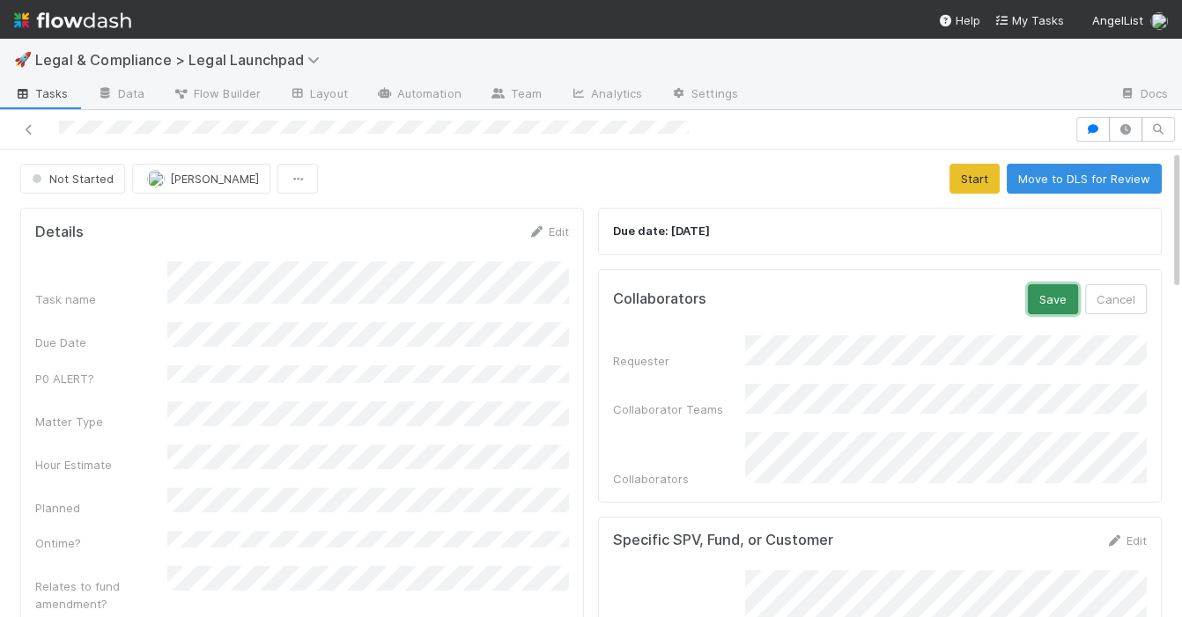
click at [1046, 299] on button "Save" at bounding box center [1053, 299] width 50 height 30
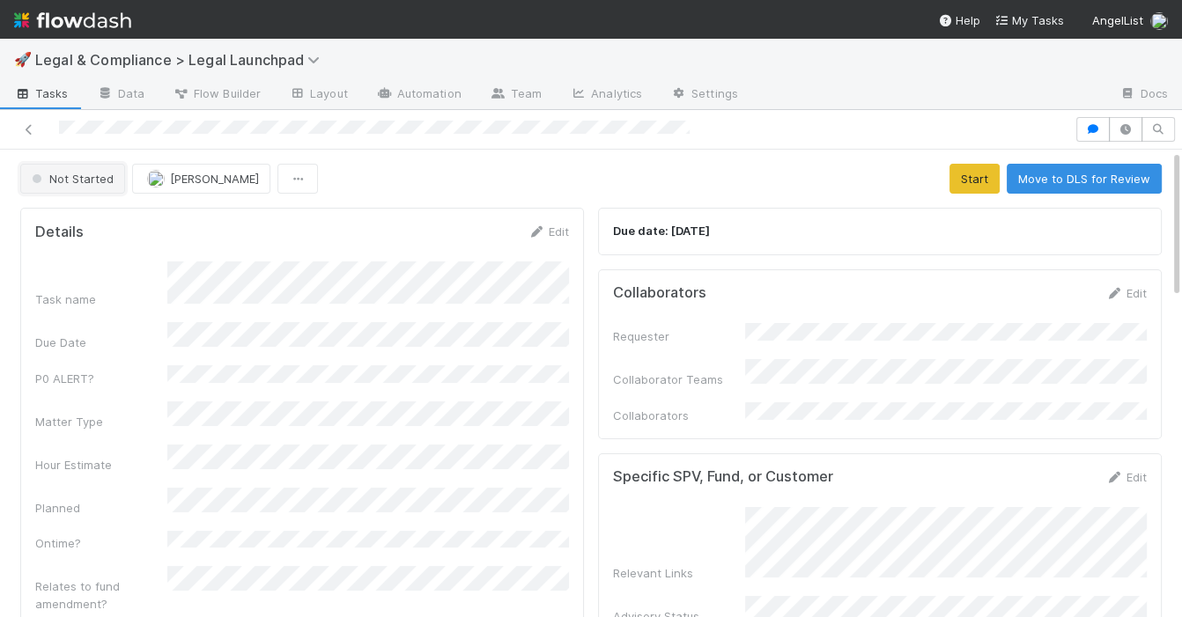
click at [88, 185] on button "Not Started" at bounding box center [72, 179] width 105 height 30
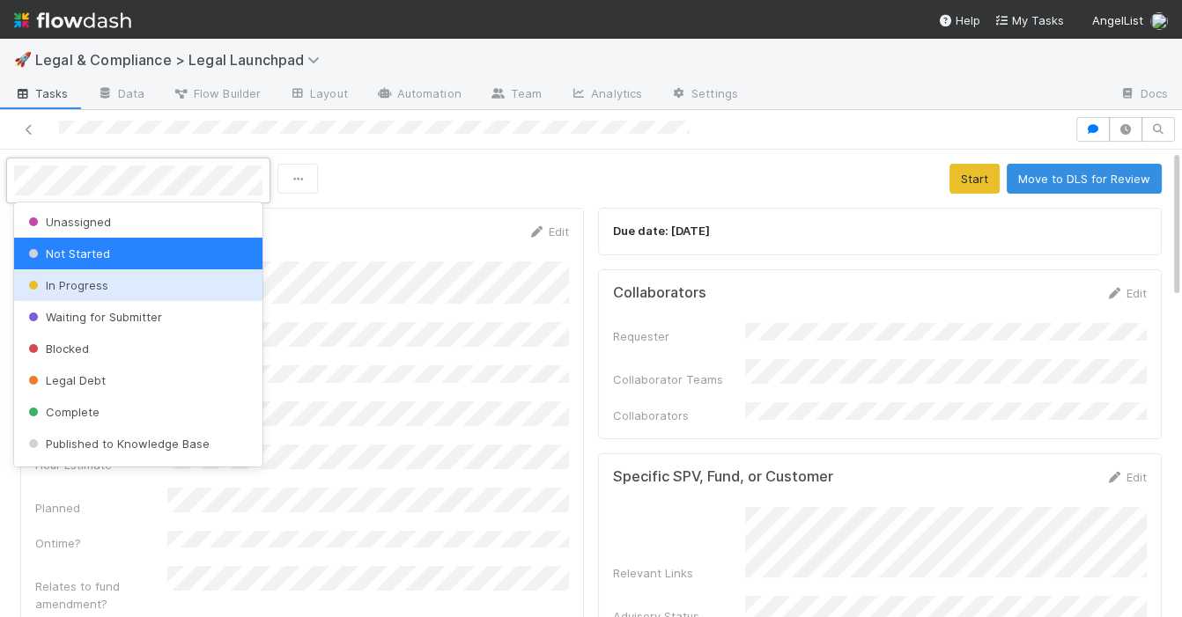
click at [80, 283] on span "In Progress" at bounding box center [67, 285] width 84 height 14
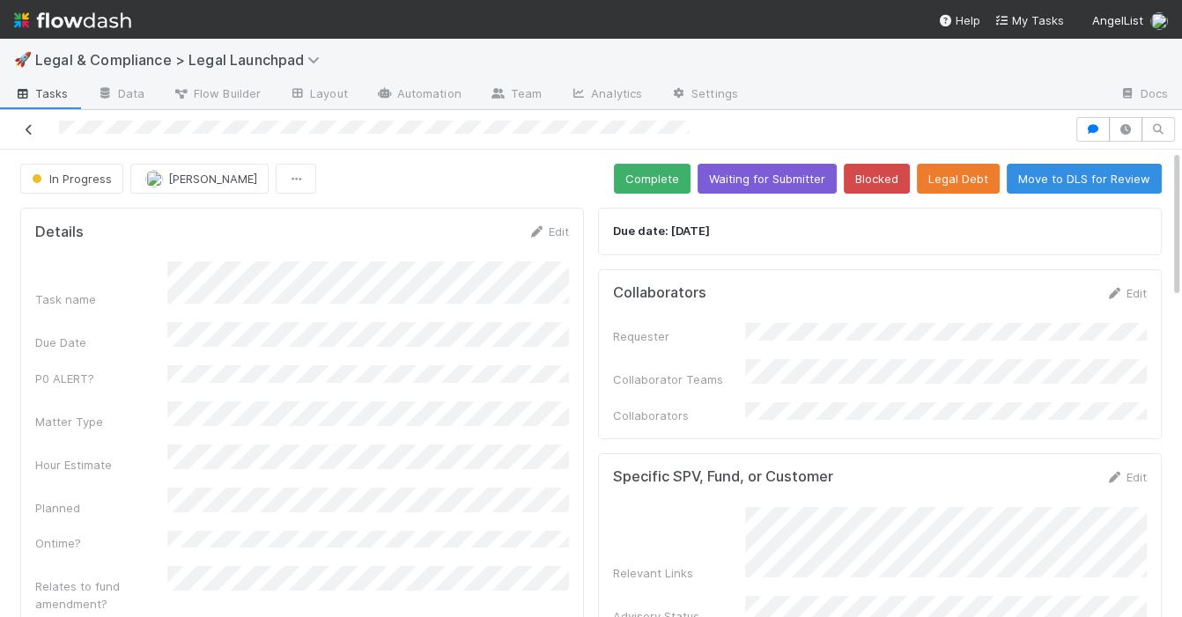
click at [35, 128] on icon at bounding box center [29, 129] width 18 height 11
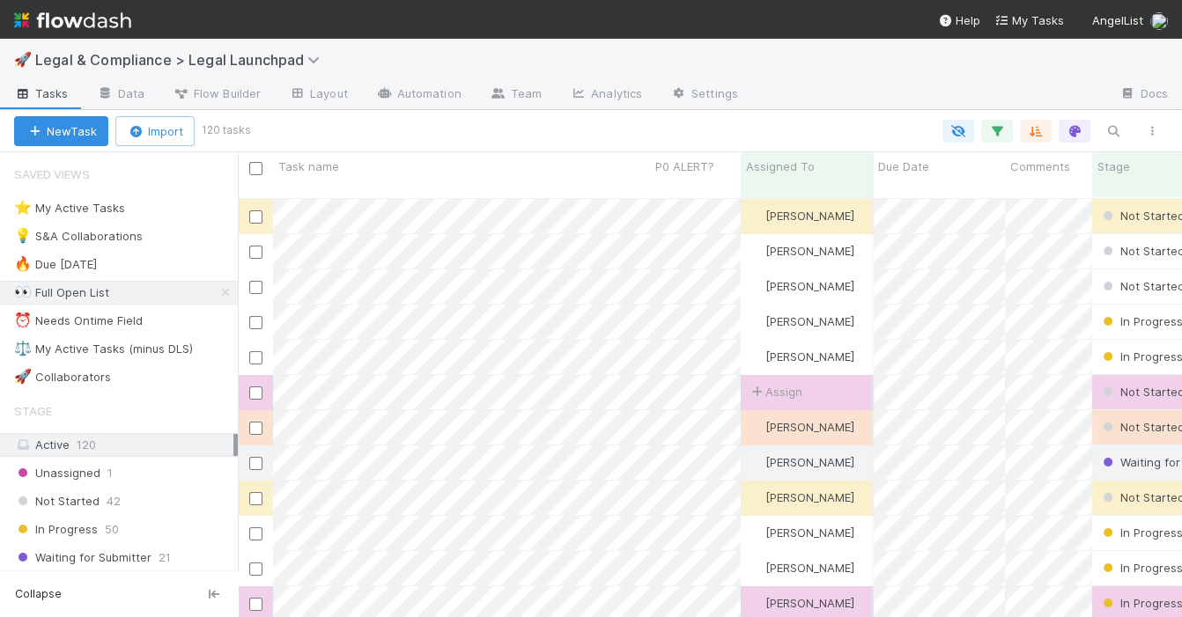
scroll to position [434, 943]
click at [203, 211] on div "⭐ My Active Tasks 18" at bounding box center [126, 208] width 224 height 22
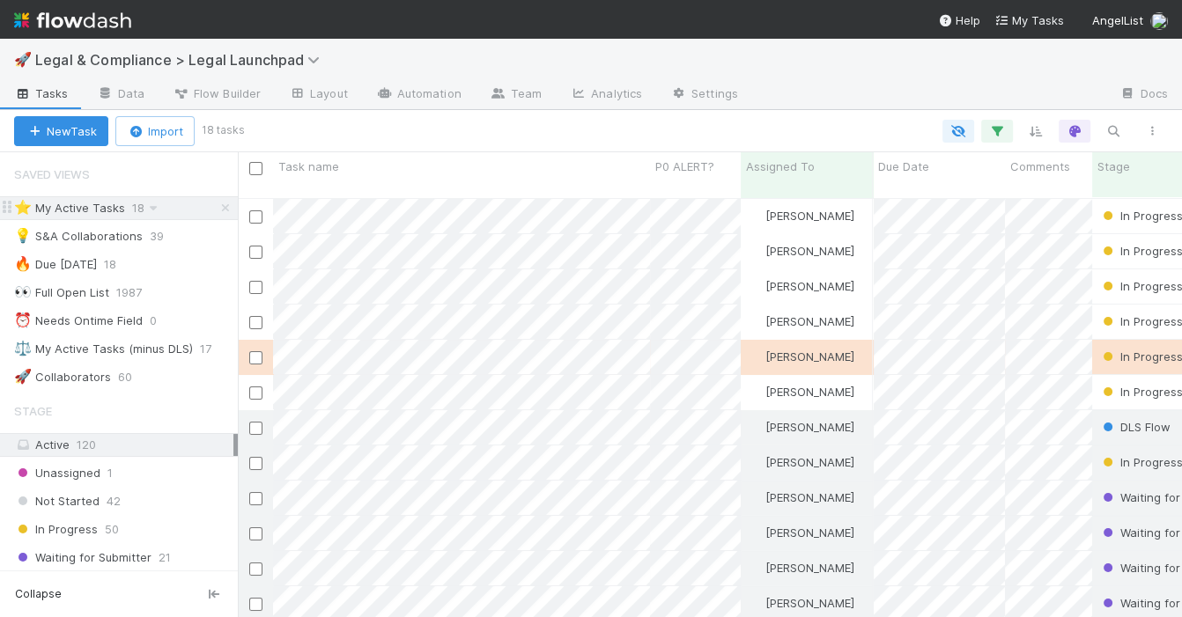
scroll to position [434, 943]
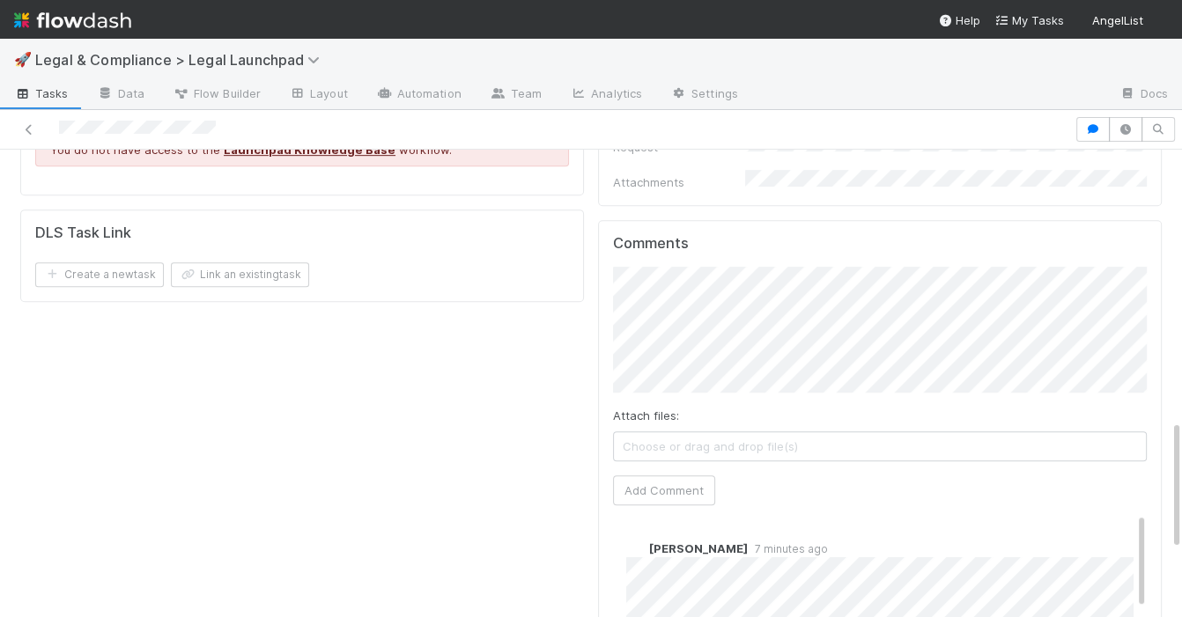
scroll to position [983, 0]
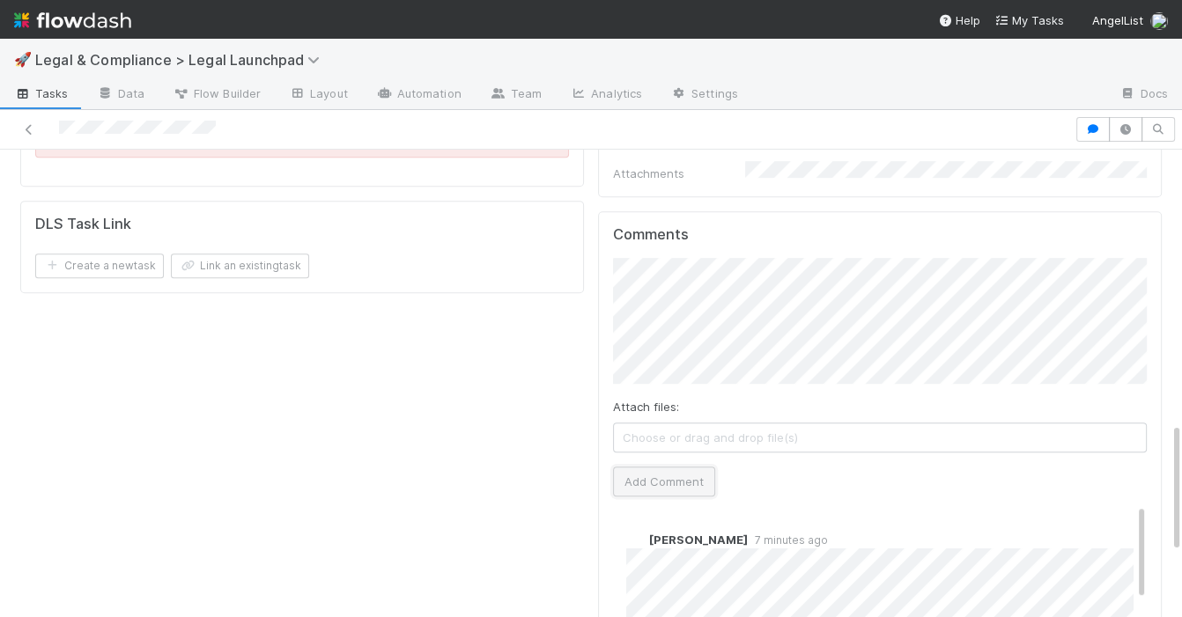
click at [670, 467] on button "Add Comment" at bounding box center [664, 482] width 102 height 30
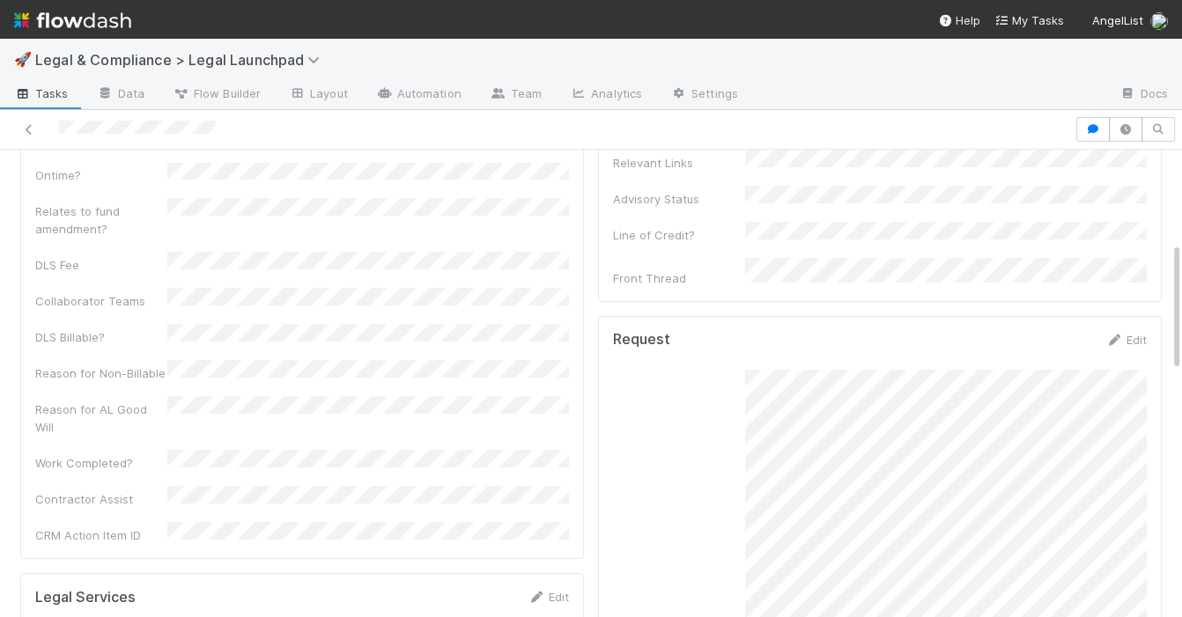
scroll to position [0, 0]
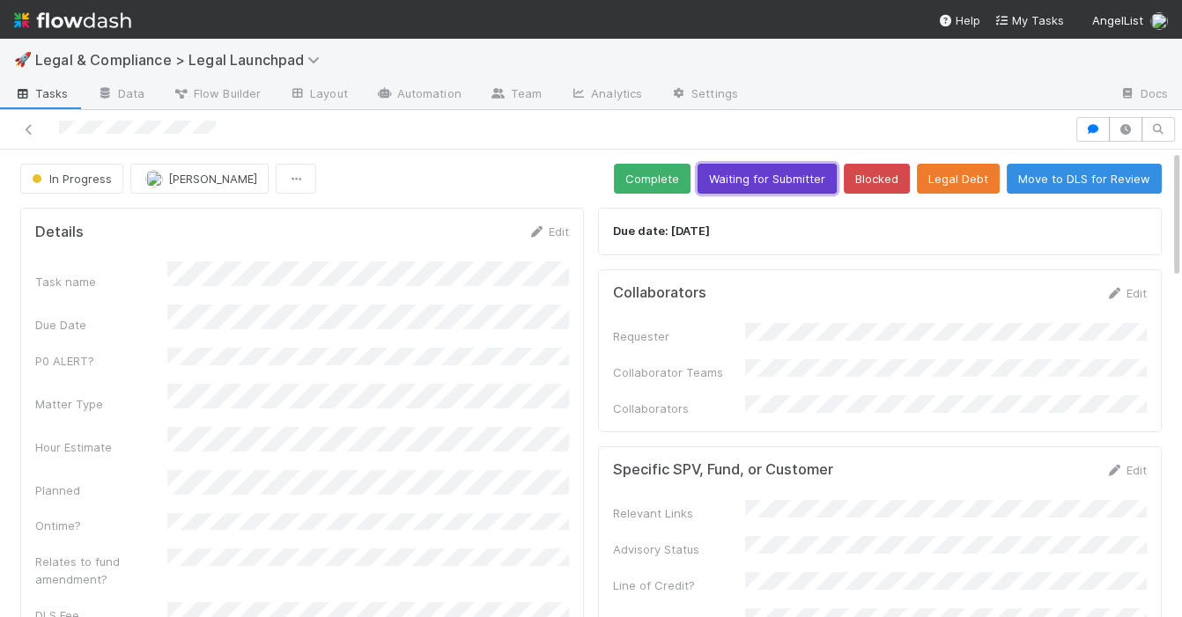
click at [742, 172] on button "Waiting for Submitter" at bounding box center [766, 179] width 139 height 30
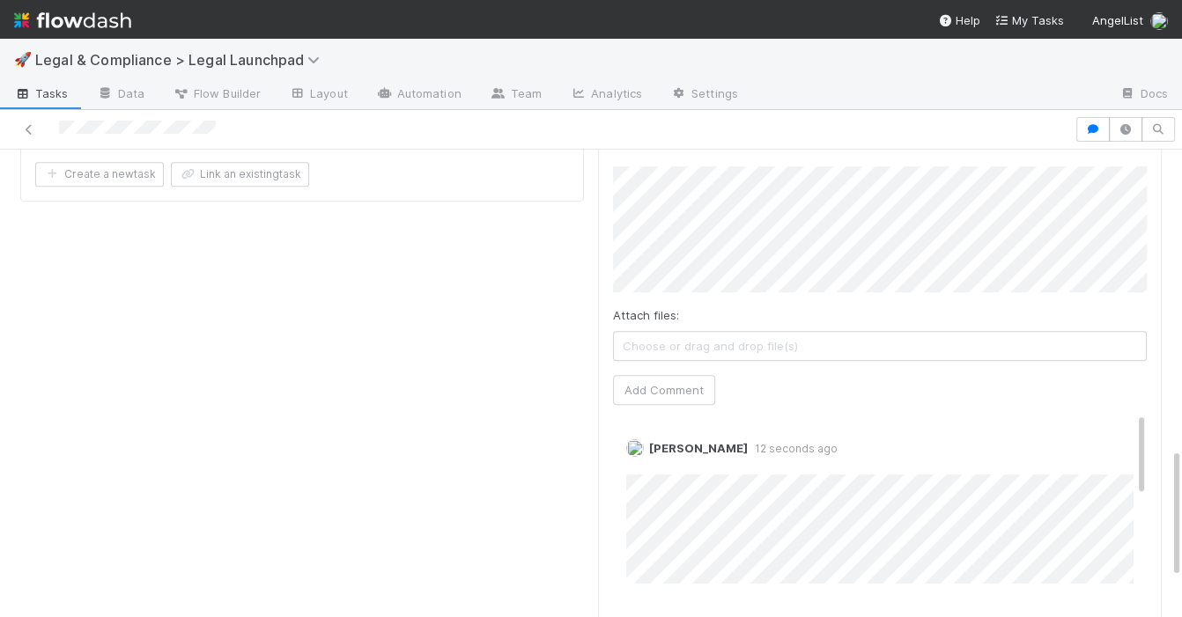
scroll to position [1100, 0]
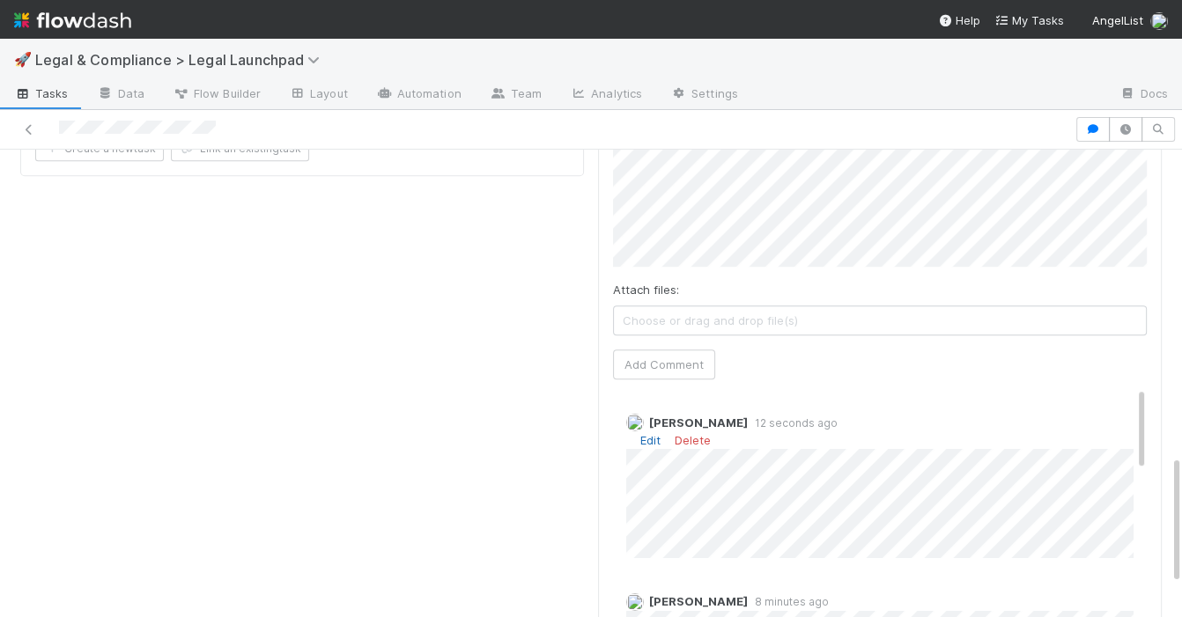
click at [650, 433] on link "Edit" at bounding box center [650, 440] width 20 height 14
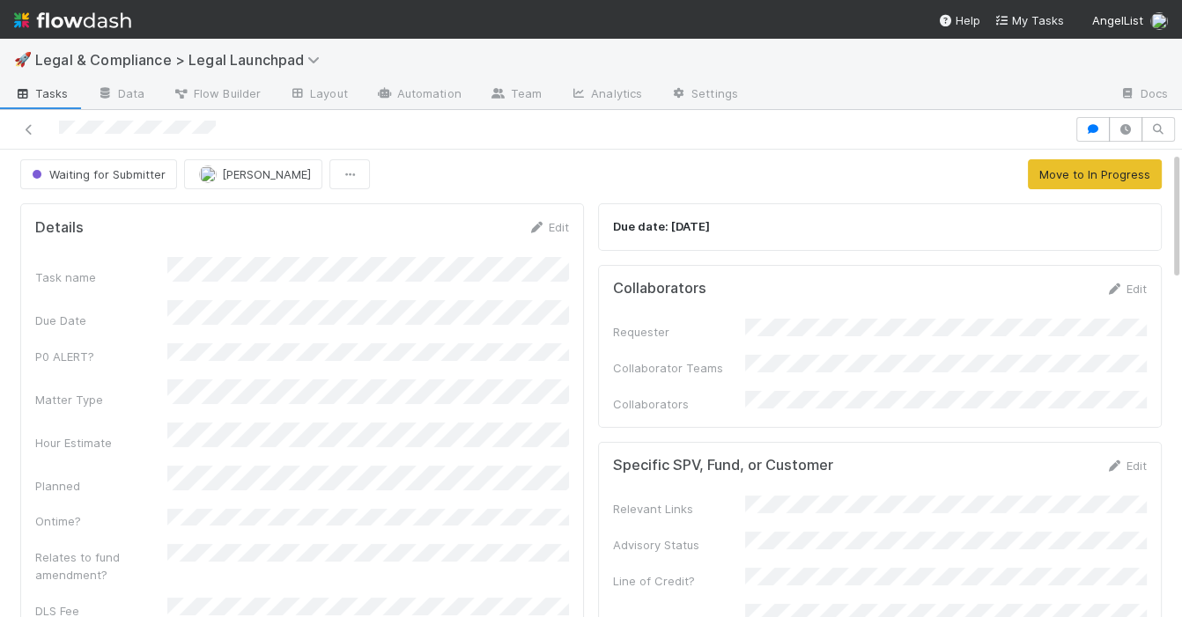
scroll to position [0, 0]
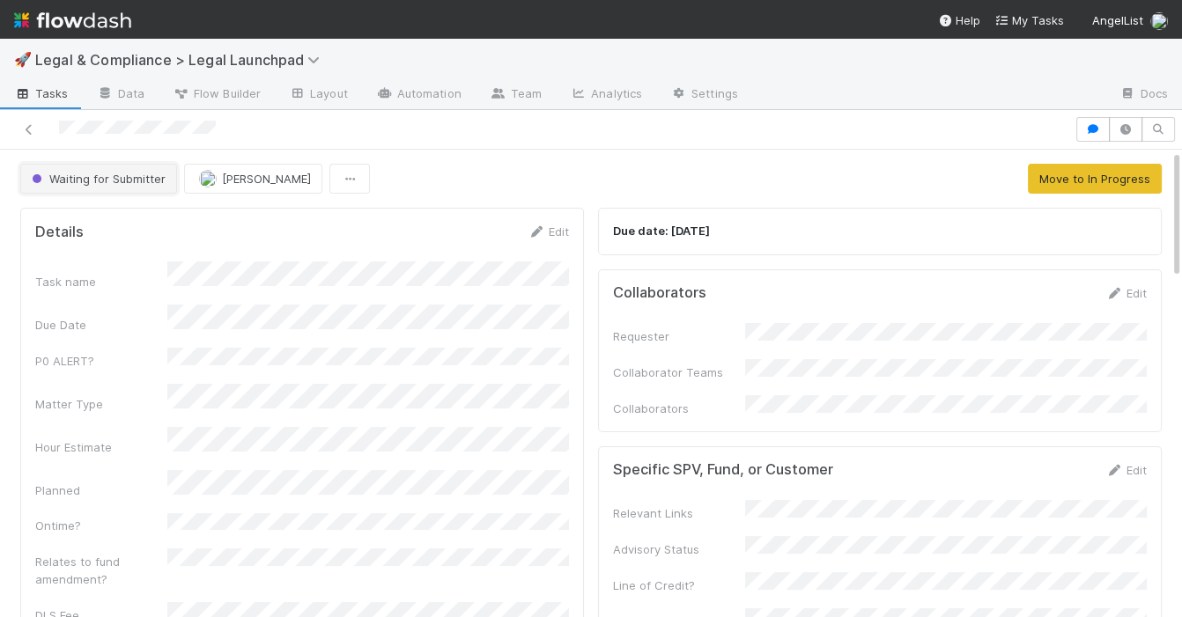
click at [84, 185] on button "Waiting for Submitter" at bounding box center [98, 179] width 157 height 30
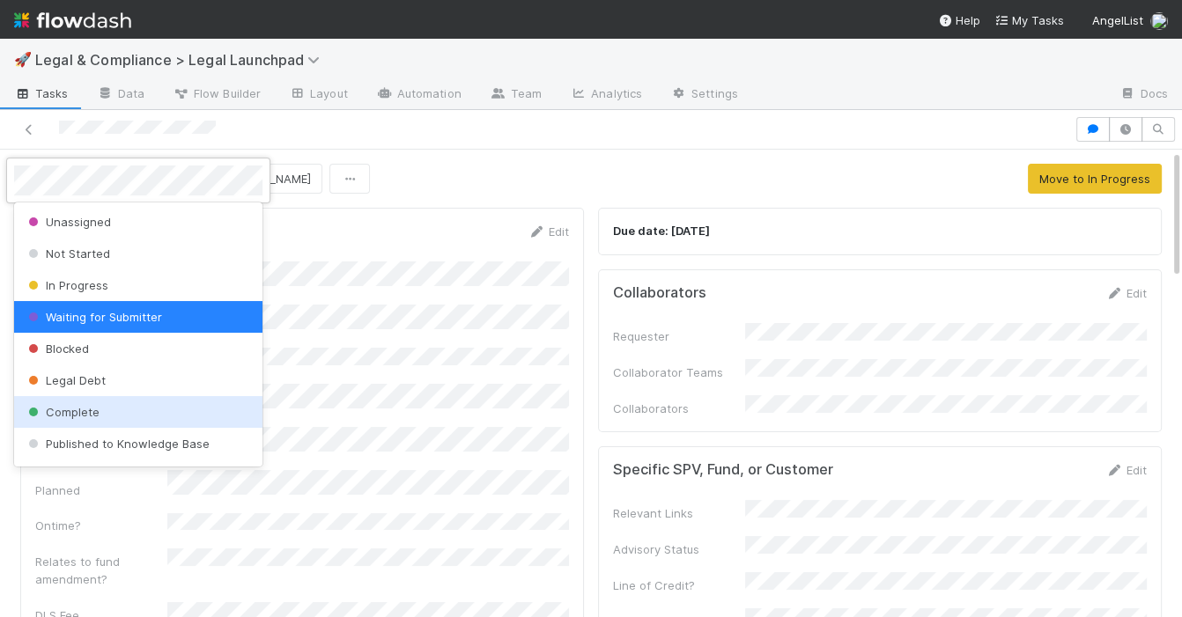
click at [78, 410] on span "Complete" at bounding box center [62, 412] width 75 height 14
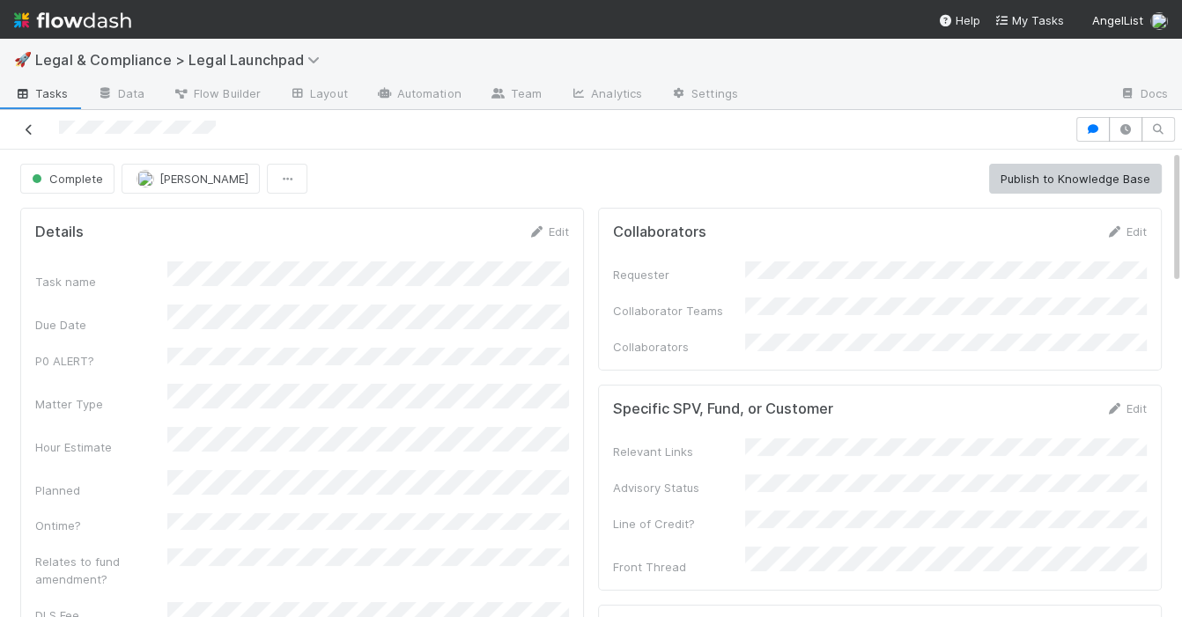
click at [33, 130] on icon at bounding box center [29, 129] width 18 height 11
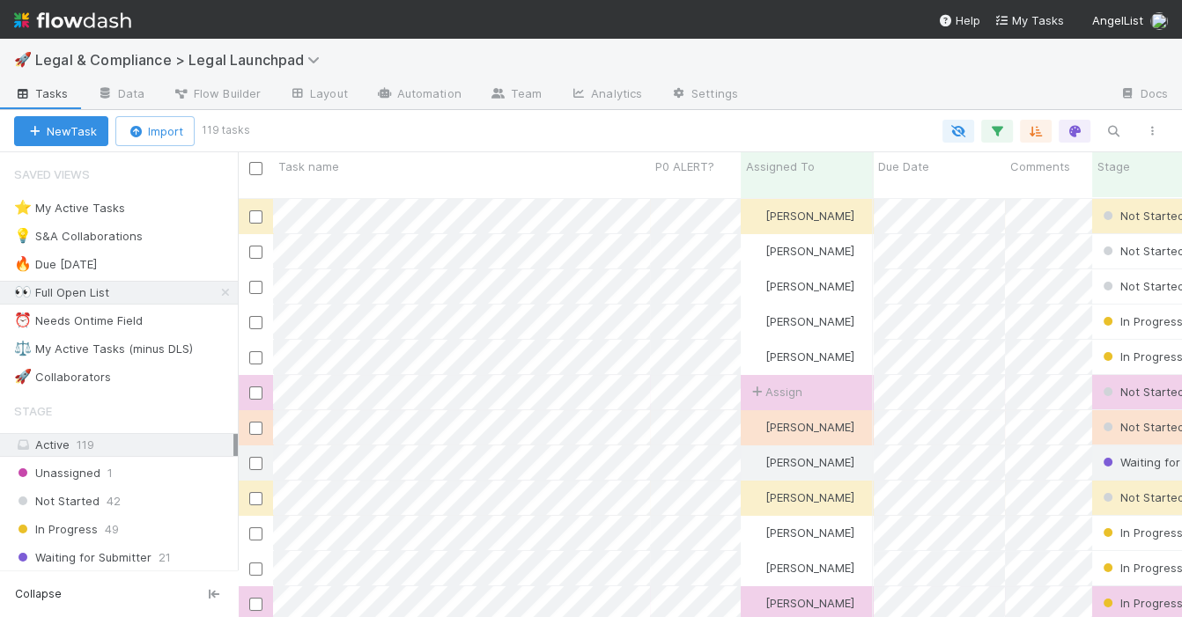
scroll to position [434, 943]
click at [184, 210] on div "⭐ My Active Tasks 17" at bounding box center [126, 208] width 224 height 22
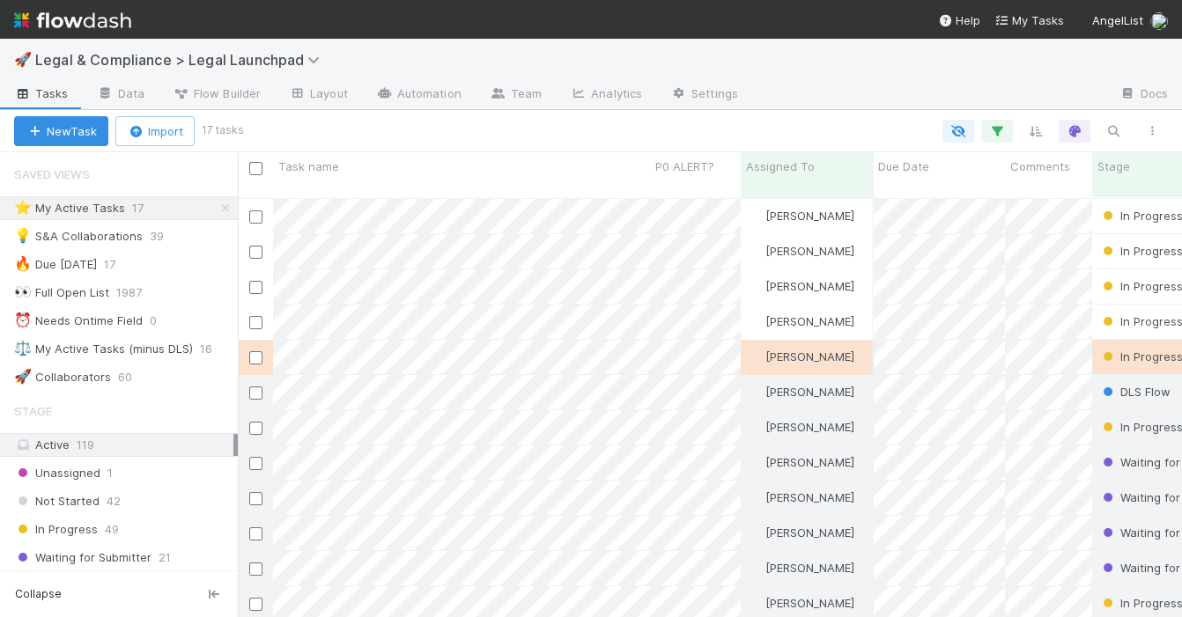
scroll to position [434, 943]
